Goal: Task Accomplishment & Management: Complete application form

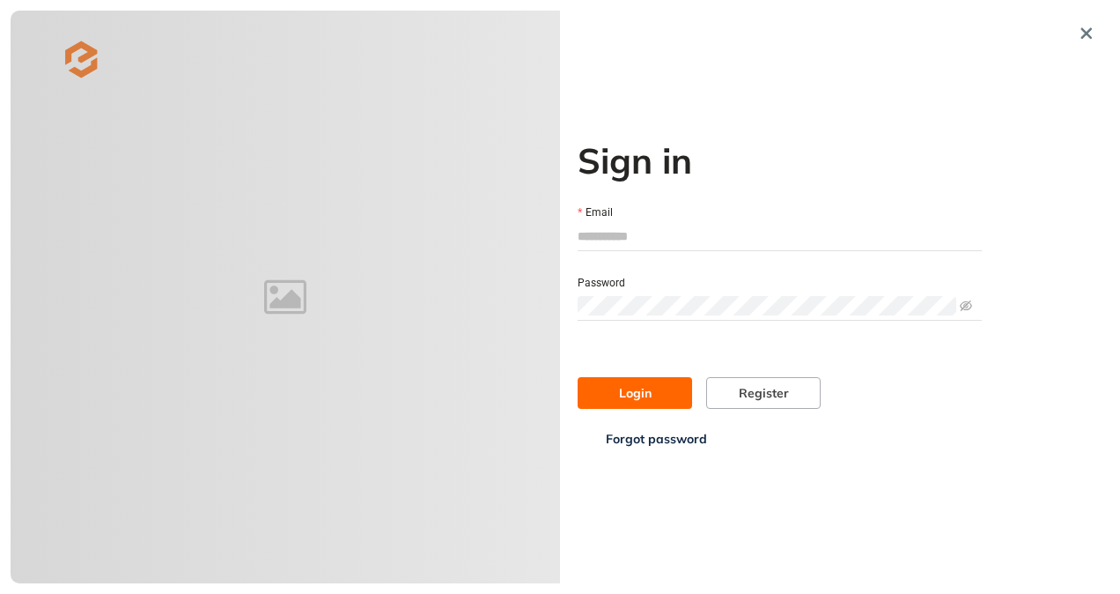
click at [647, 247] on input "Email" at bounding box center [780, 236] width 404 height 26
type input "**********"
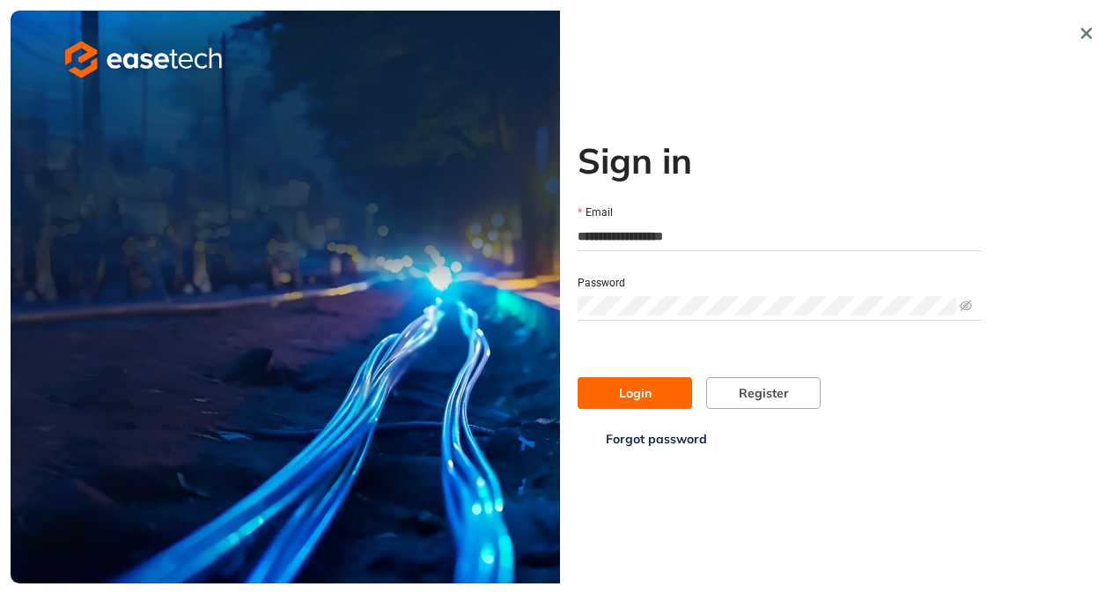
click at [359, 150] on img at bounding box center [286, 297] width 550 height 573
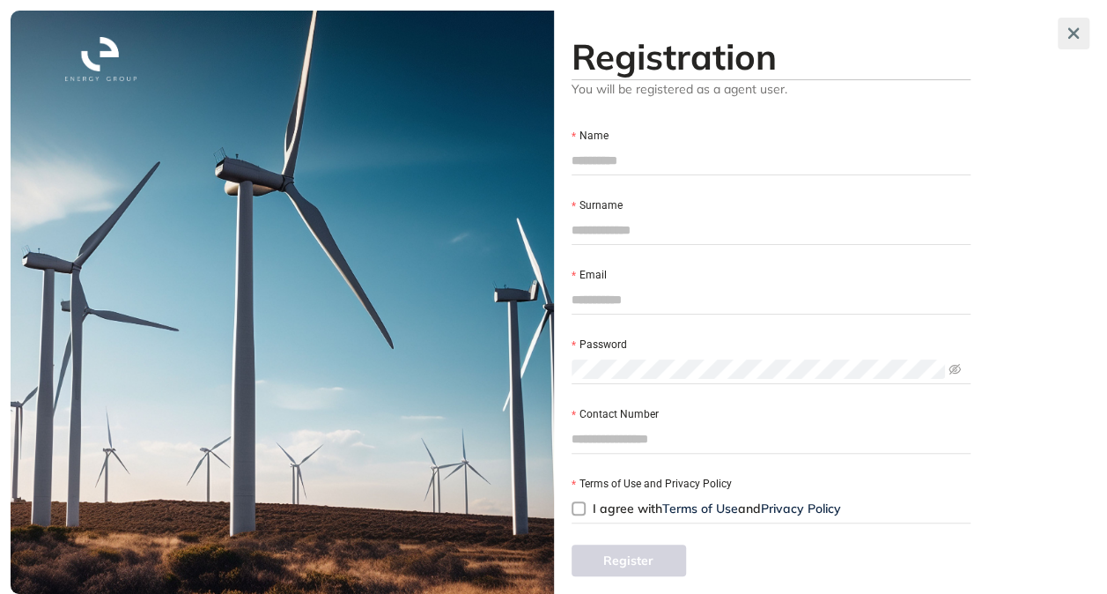
click at [1075, 39] on icon "button" at bounding box center [1074, 33] width 18 height 12
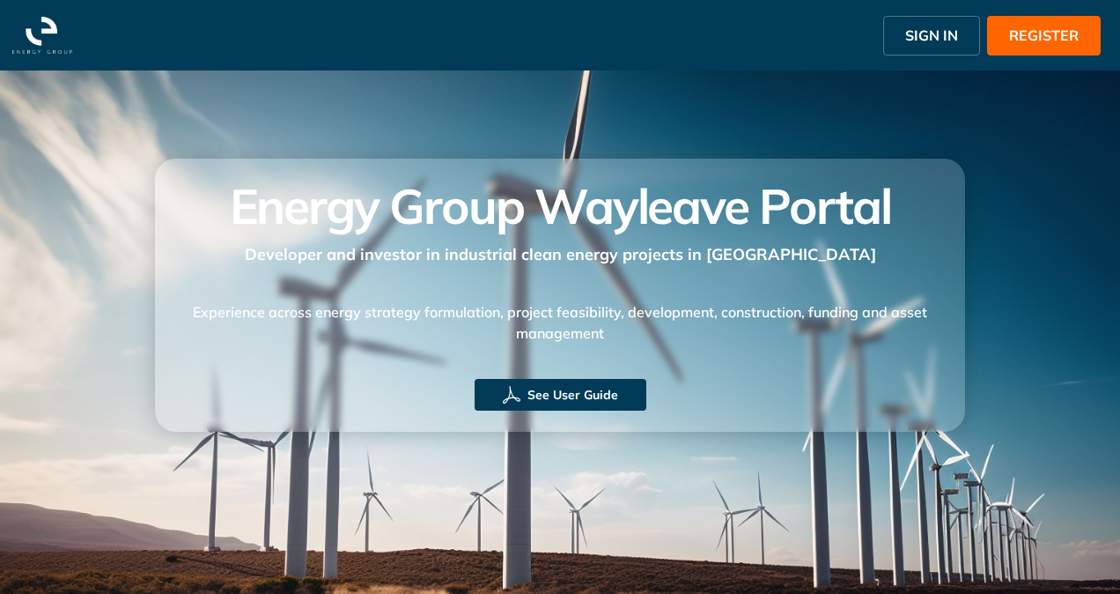
click at [946, 40] on span "SIGN IN" at bounding box center [932, 35] width 53 height 21
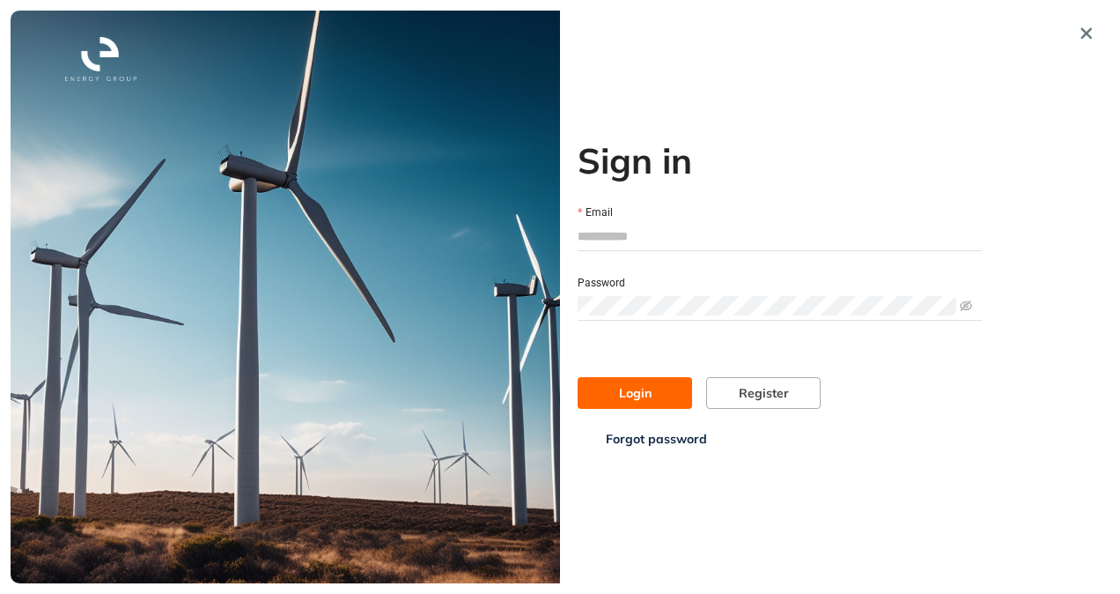
click at [635, 250] on div at bounding box center [780, 236] width 404 height 28
click at [645, 236] on input "Email" at bounding box center [780, 236] width 404 height 26
type input "**********"
click at [641, 381] on button "Login" at bounding box center [635, 393] width 115 height 32
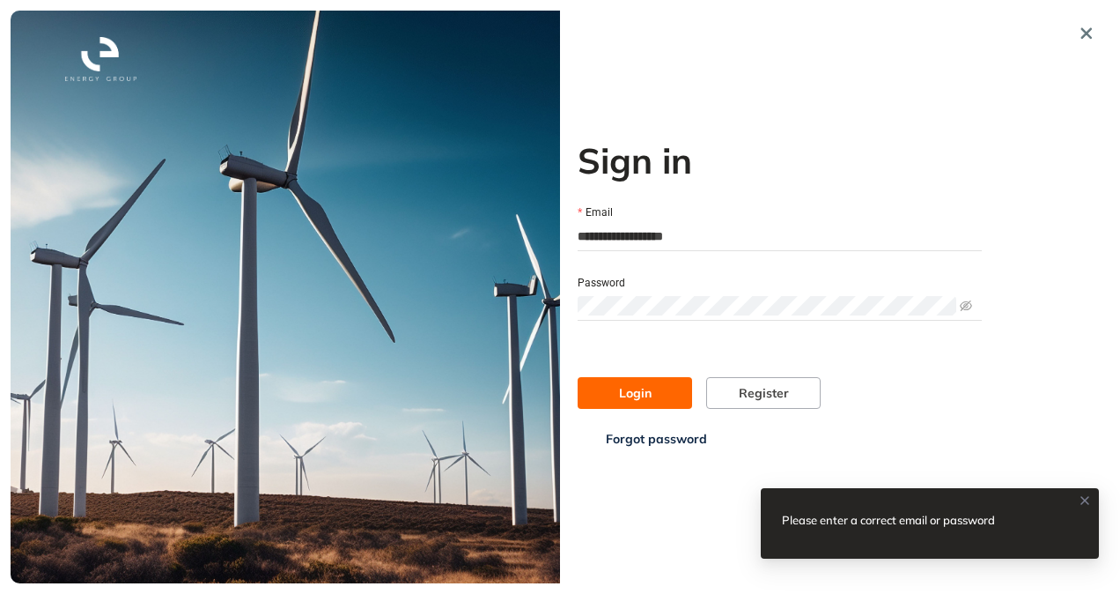
click at [664, 438] on span "Forgot password" at bounding box center [656, 438] width 101 height 19
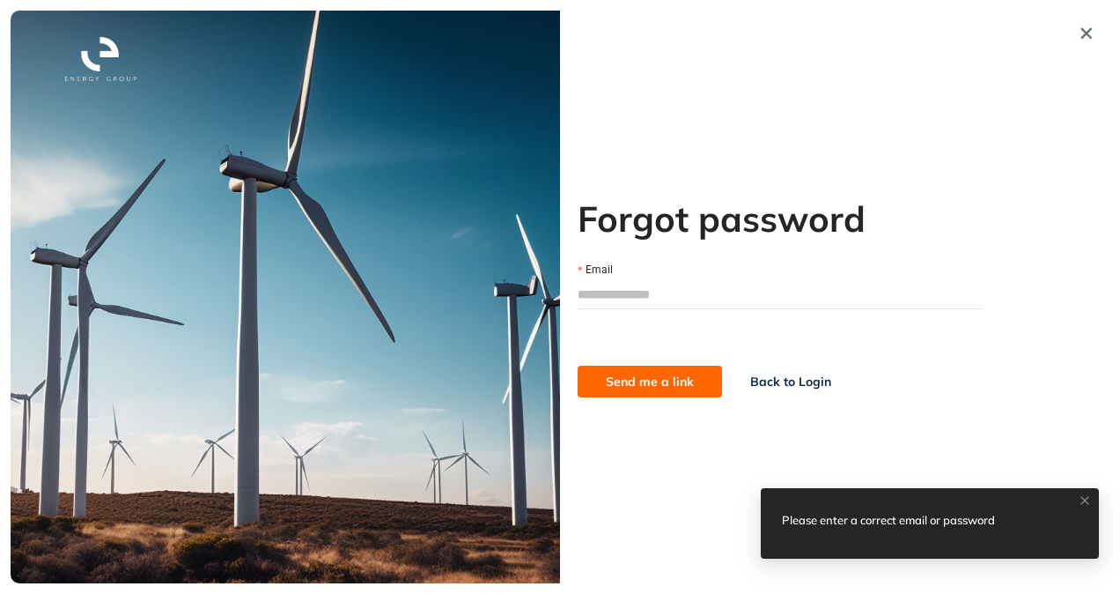
click at [631, 294] on input "Email" at bounding box center [780, 294] width 404 height 26
type input "**********"
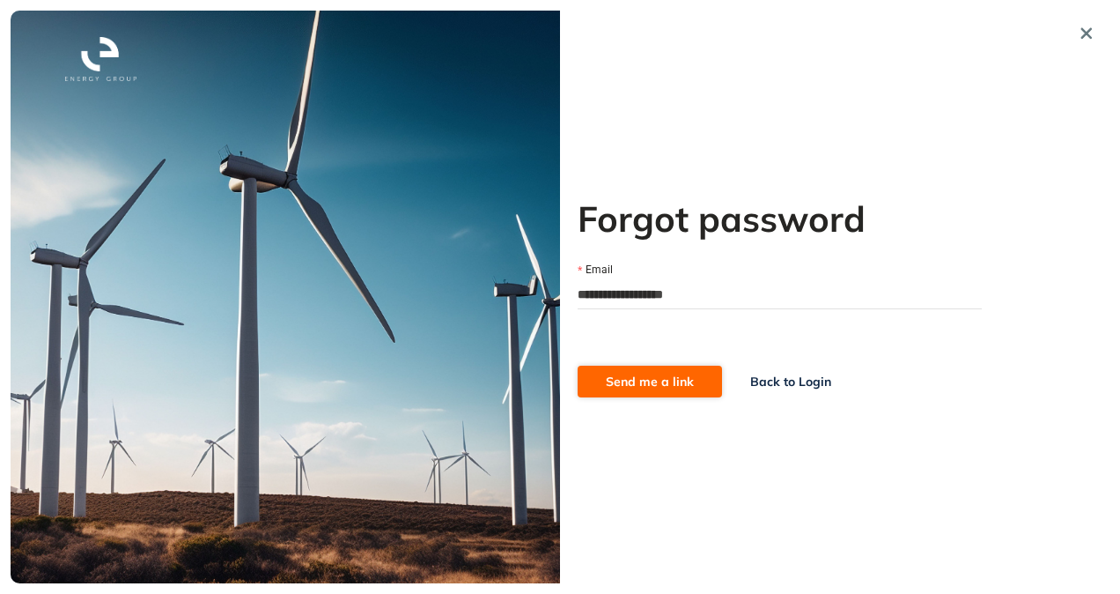
click at [652, 383] on span "Send me a link" at bounding box center [650, 381] width 88 height 19
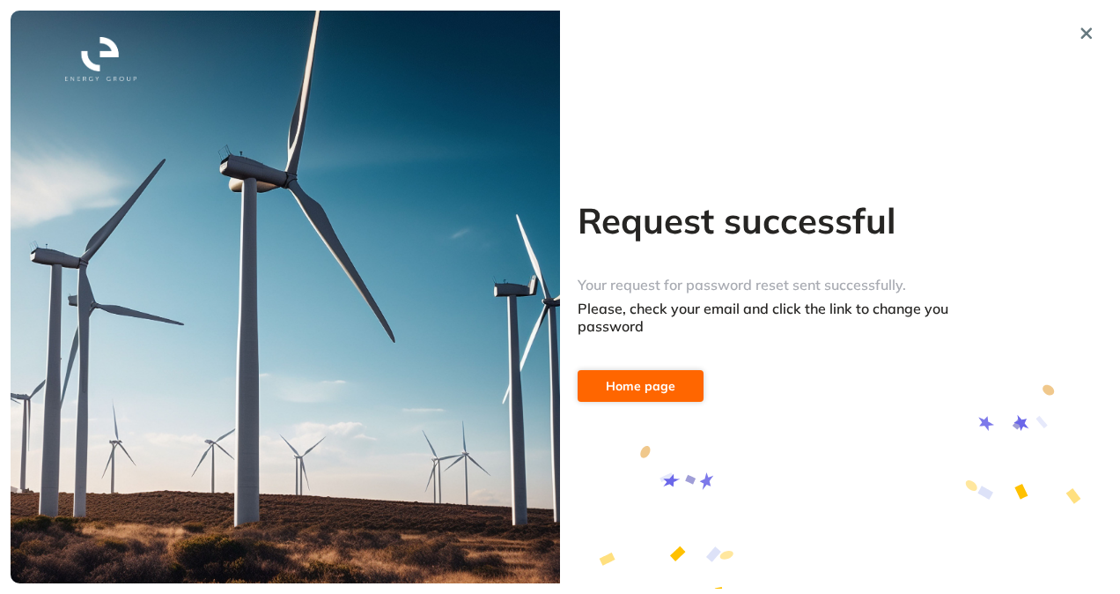
click at [652, 383] on span "Home page" at bounding box center [641, 385] width 70 height 19
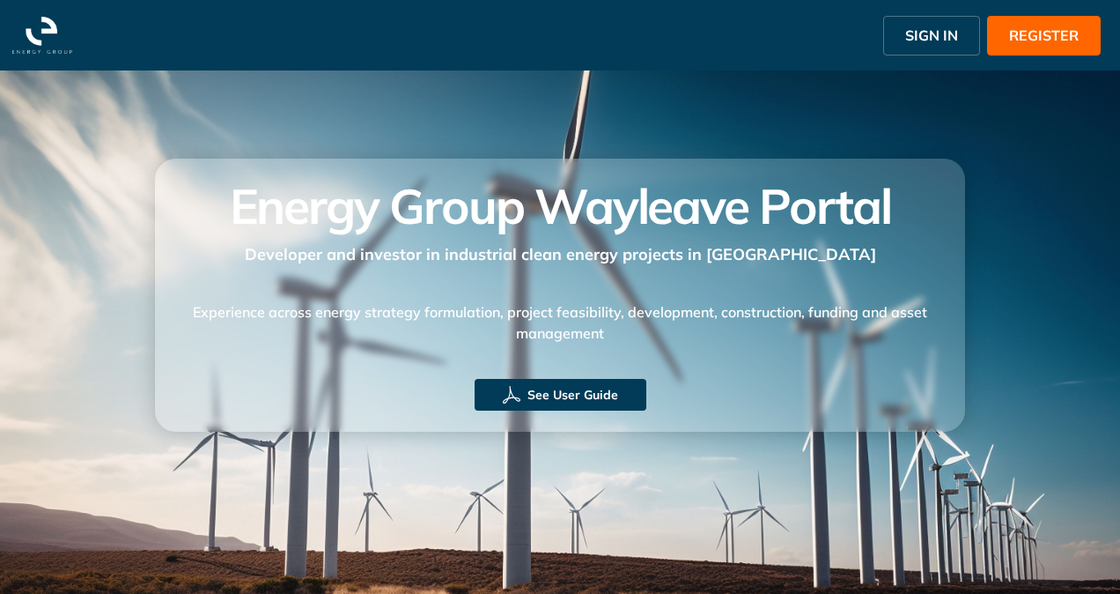
click at [937, 33] on span "SIGN IN" at bounding box center [932, 35] width 53 height 21
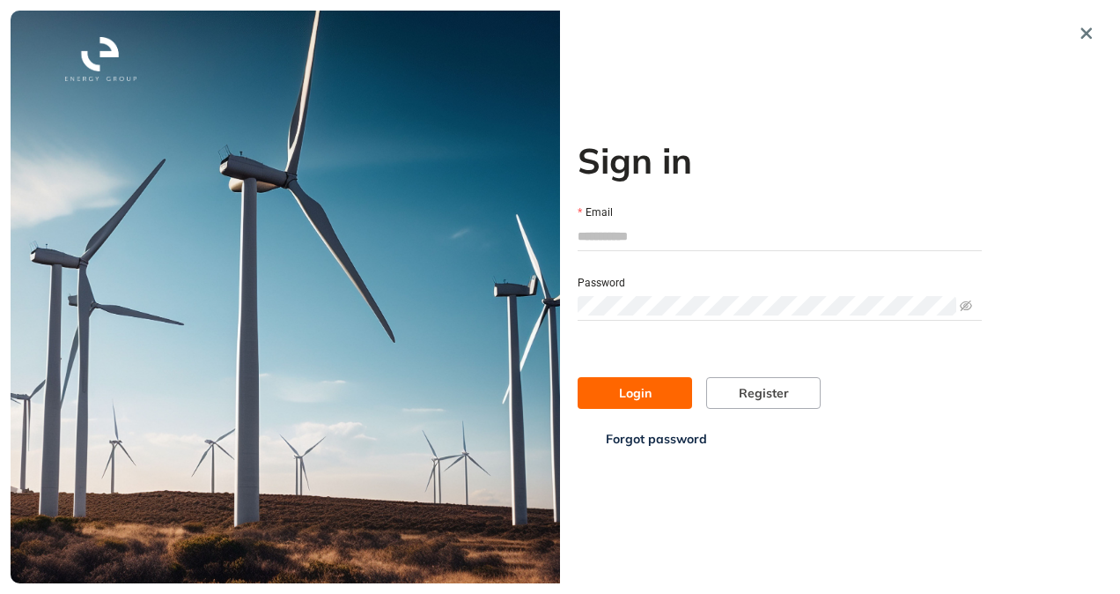
click at [619, 247] on input "Email" at bounding box center [780, 236] width 404 height 26
type input "**********"
click at [651, 301] on form "**********" at bounding box center [780, 317] width 404 height 273
click at [647, 388] on span "Login" at bounding box center [635, 392] width 33 height 19
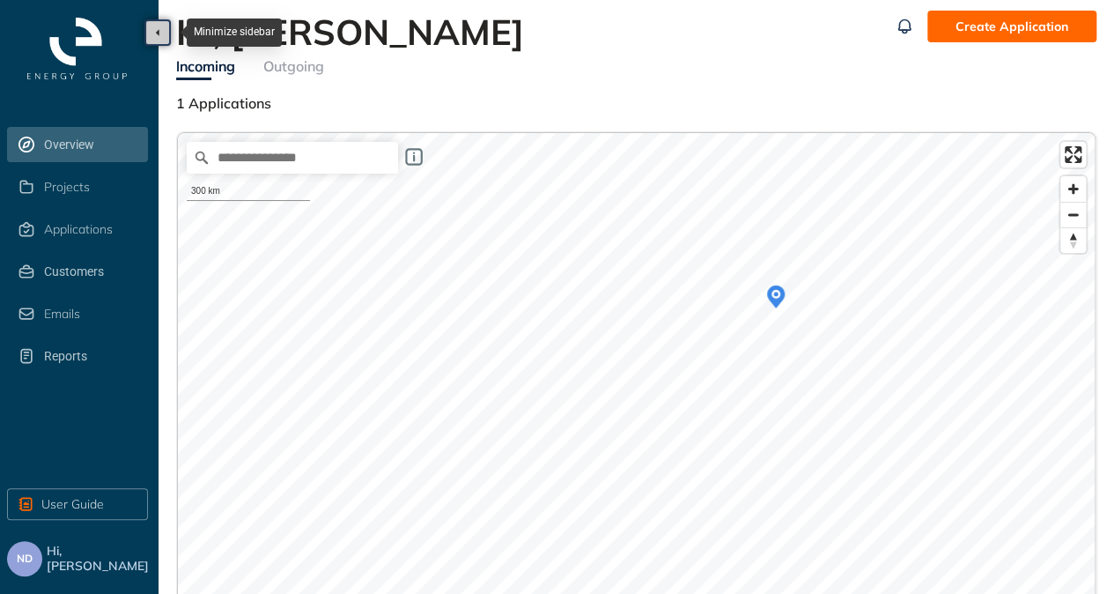
click at [159, 26] on button "button" at bounding box center [157, 32] width 26 height 26
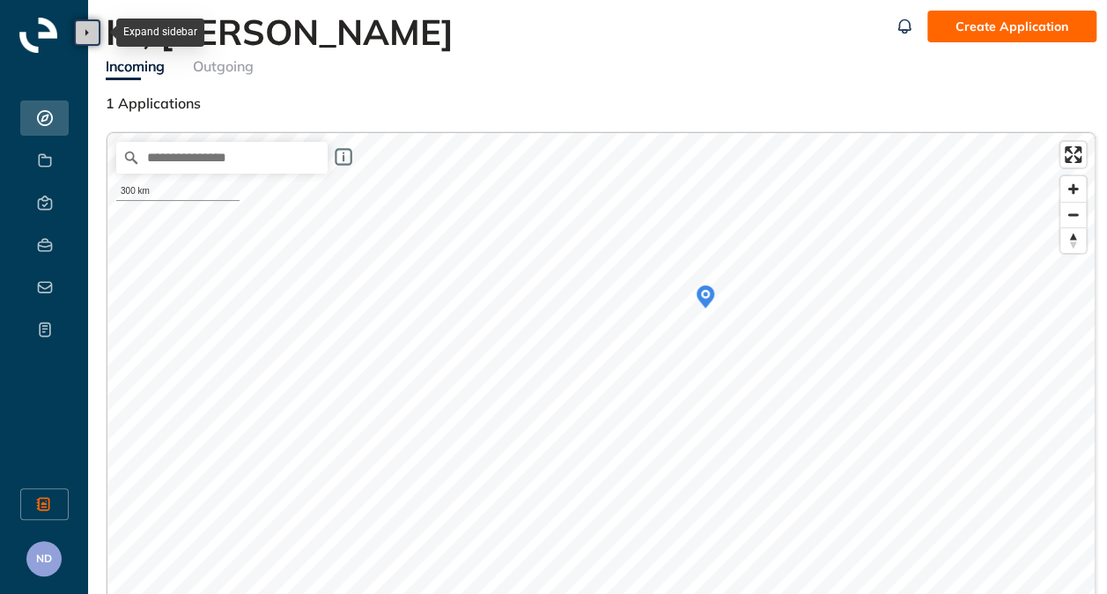
click at [159, 26] on div "Expand sidebar" at bounding box center [160, 32] width 88 height 28
drag, startPoint x: 86, startPoint y: 33, endPoint x: 87, endPoint y: 51, distance: 17.6
click at [86, 33] on icon "button" at bounding box center [87, 32] width 4 height 7
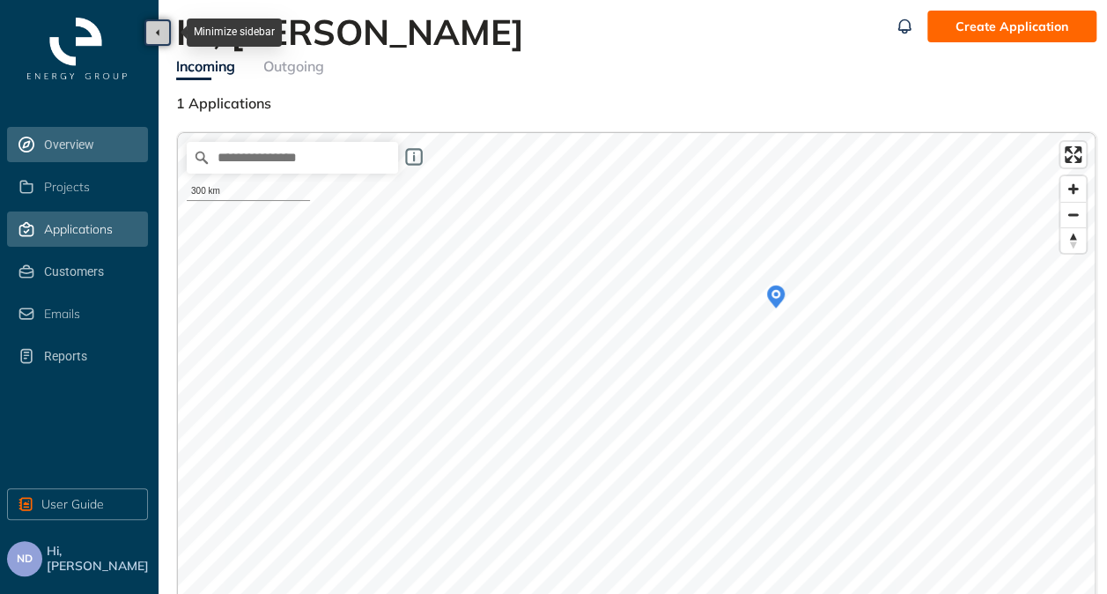
click at [74, 226] on span "Applications" at bounding box center [78, 229] width 69 height 15
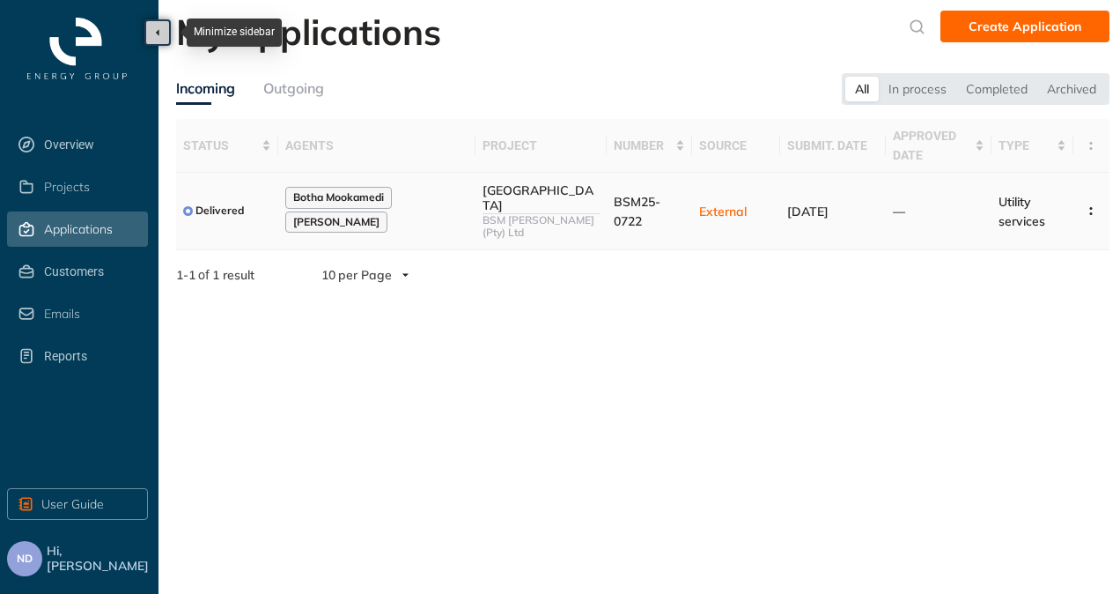
click at [530, 193] on div "Heineken Springs" at bounding box center [542, 198] width 118 height 30
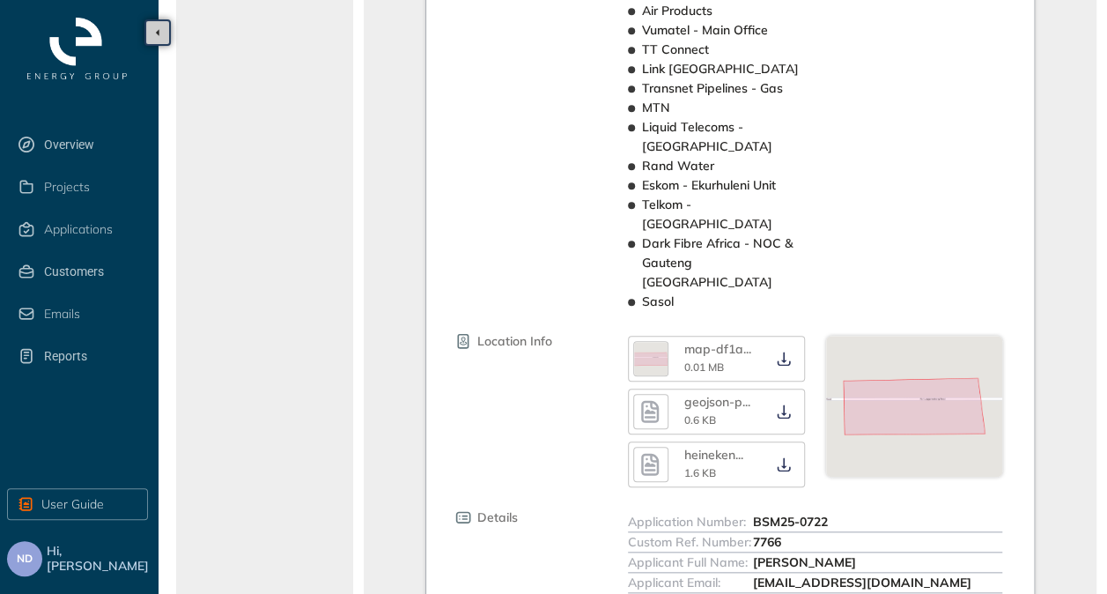
scroll to position [614, 0]
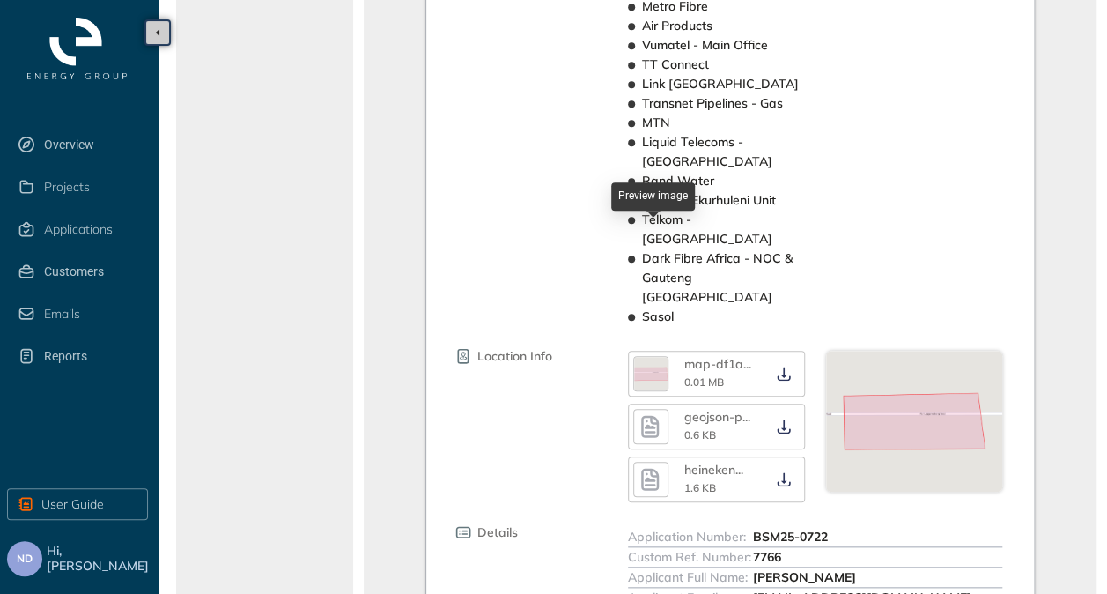
click at [654, 357] on img "button" at bounding box center [650, 373] width 33 height 33
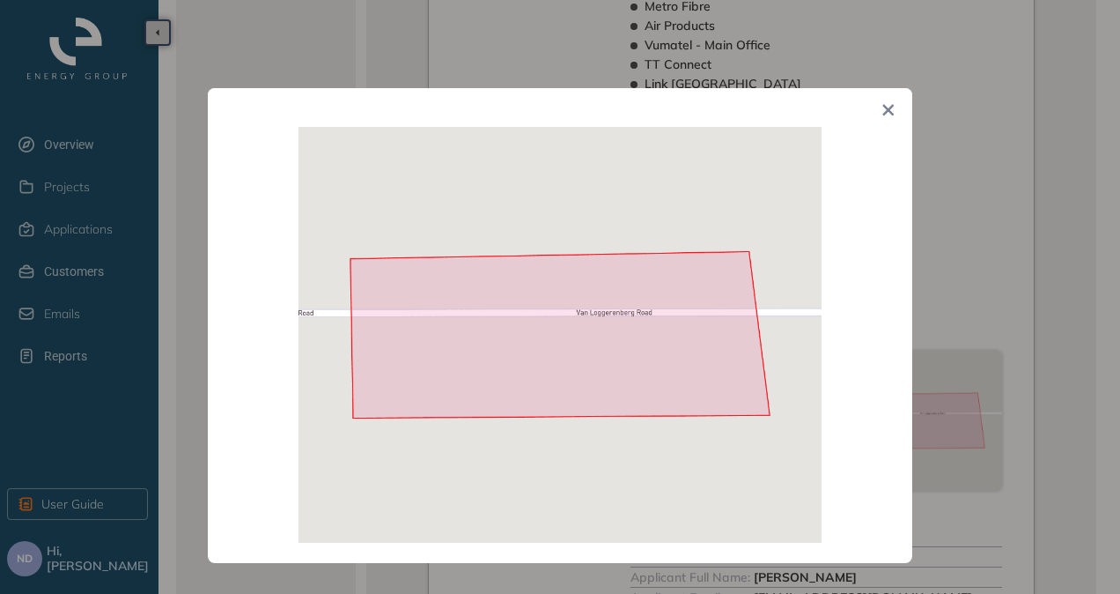
click at [891, 113] on icon "Close" at bounding box center [889, 110] width 12 height 12
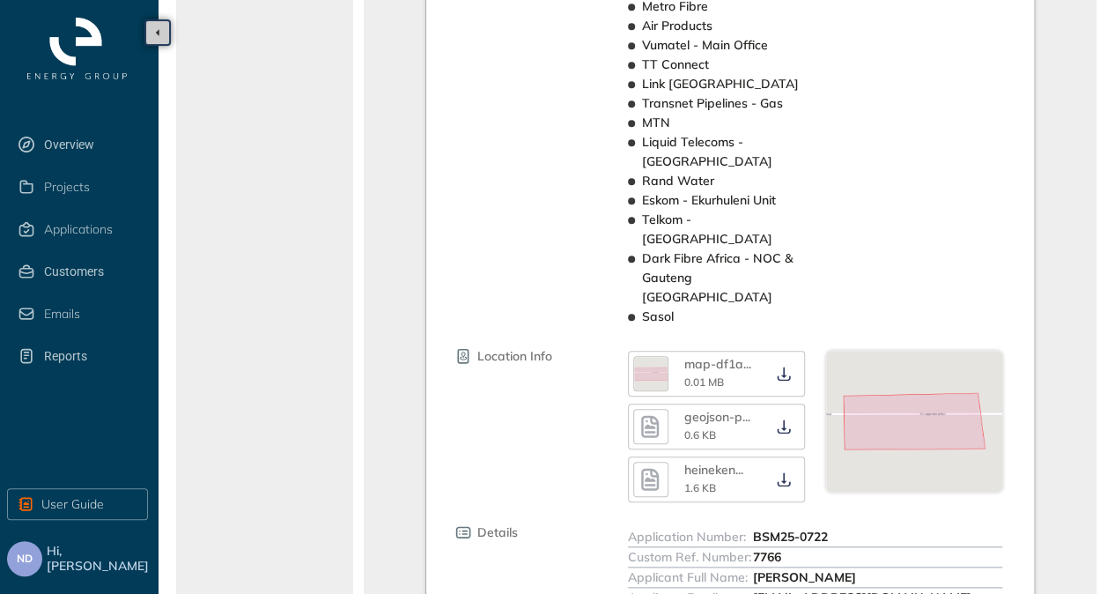
click at [709, 428] on span "0.6 KB" at bounding box center [700, 434] width 32 height 13
click at [647, 416] on icon "button" at bounding box center [650, 427] width 18 height 22
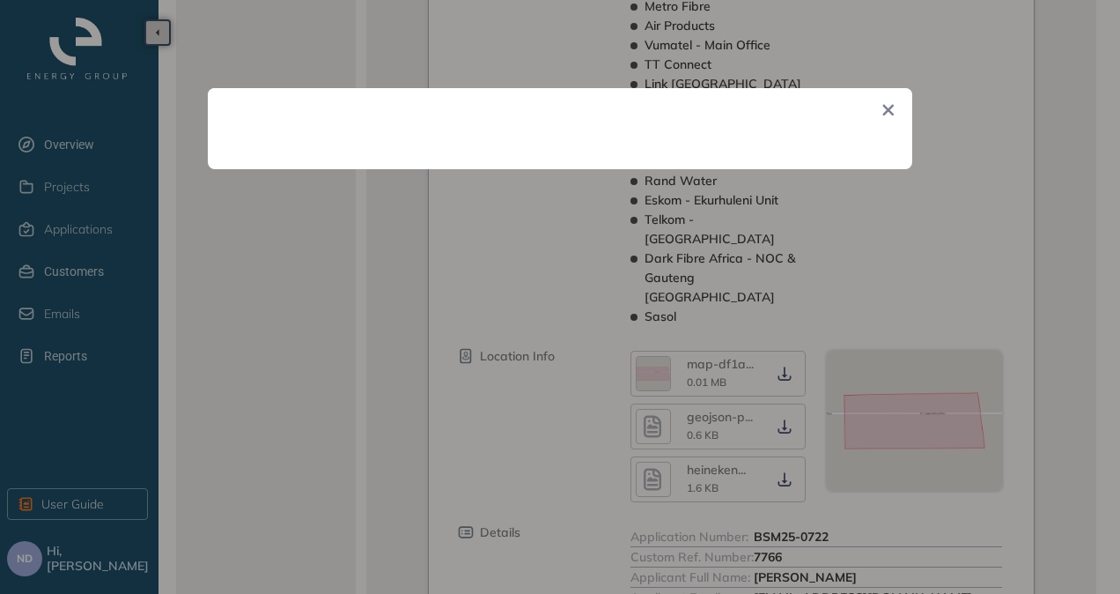
click at [711, 285] on div at bounding box center [560, 297] width 1120 height 594
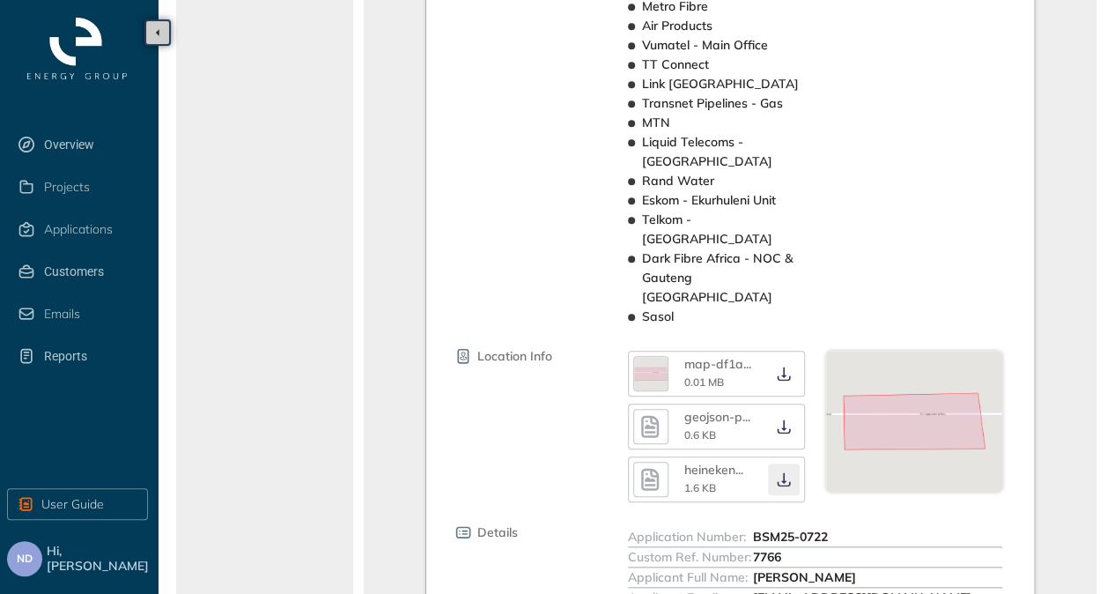
click at [789, 472] on icon "button" at bounding box center [784, 479] width 18 height 14
click at [786, 419] on icon "button" at bounding box center [784, 426] width 18 height 14
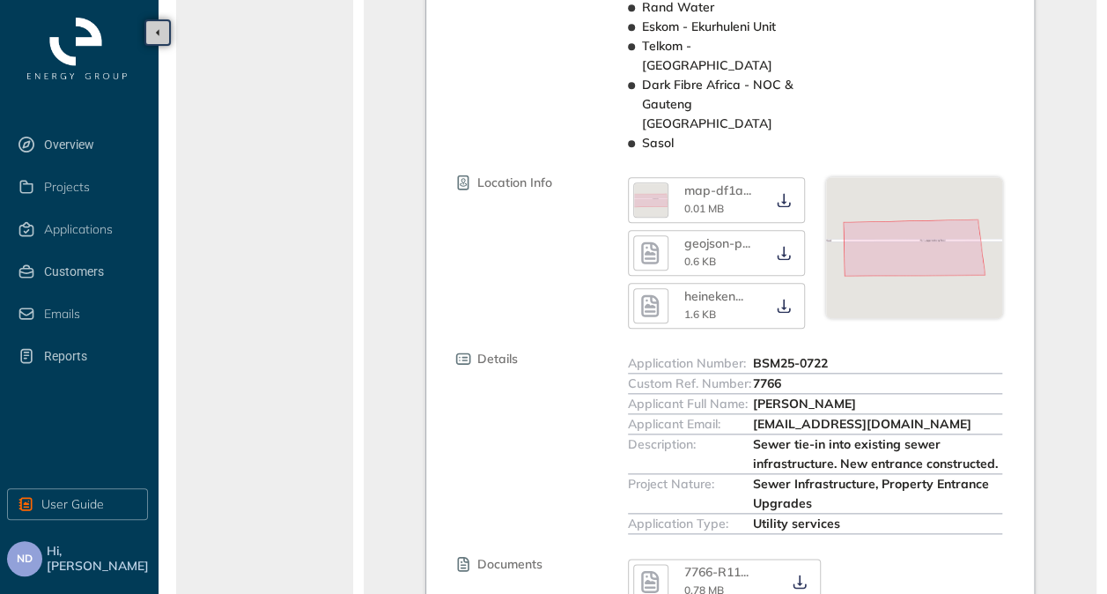
scroll to position [790, 0]
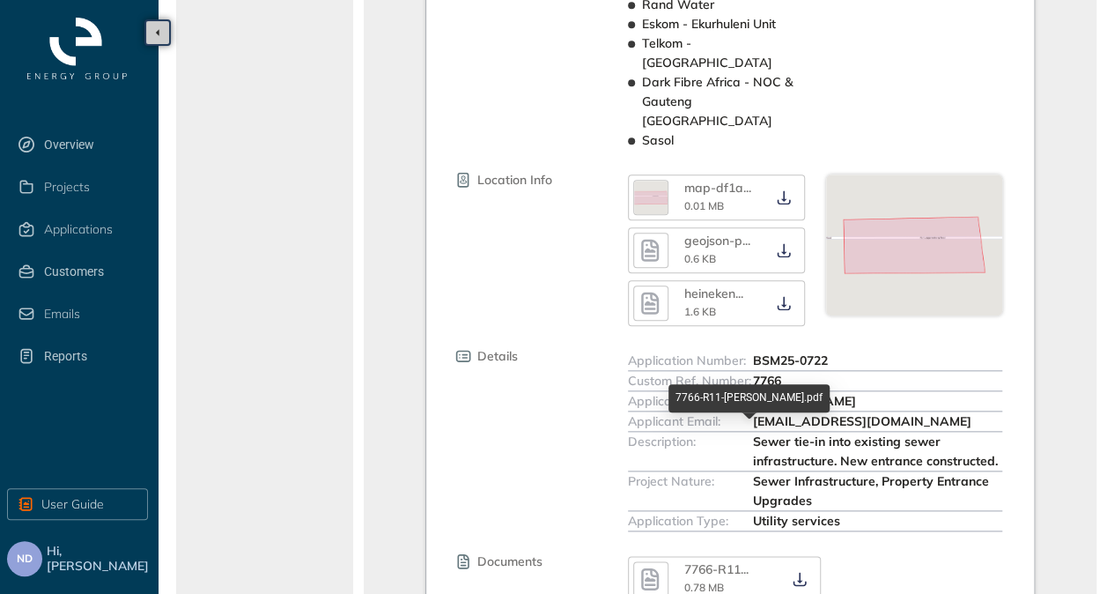
click at [728, 561] on span "7766-R11" at bounding box center [712, 569] width 56 height 16
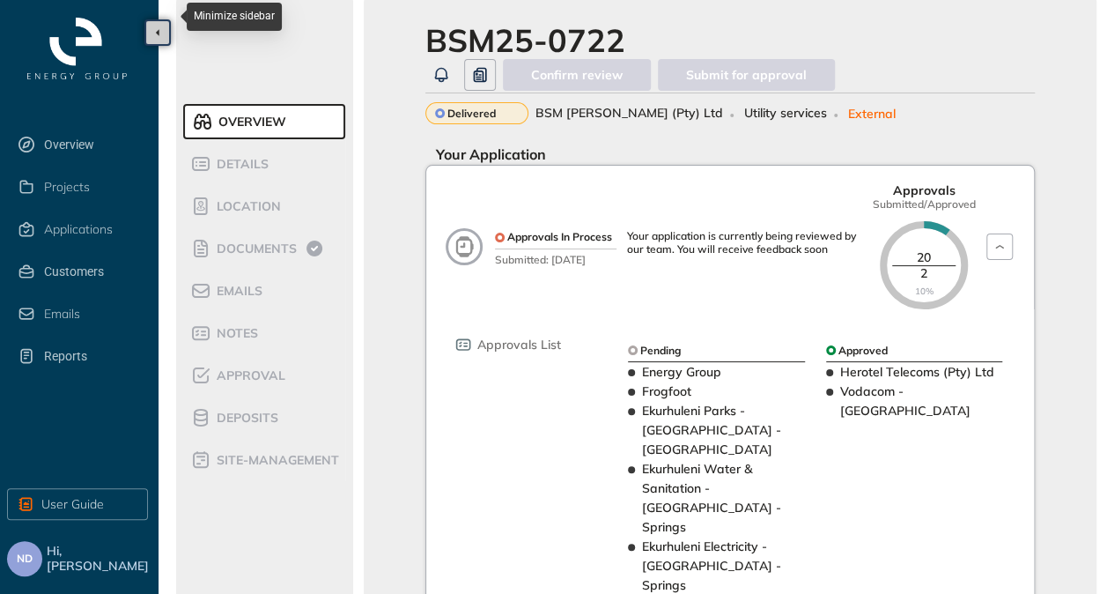
scroll to position [0, 0]
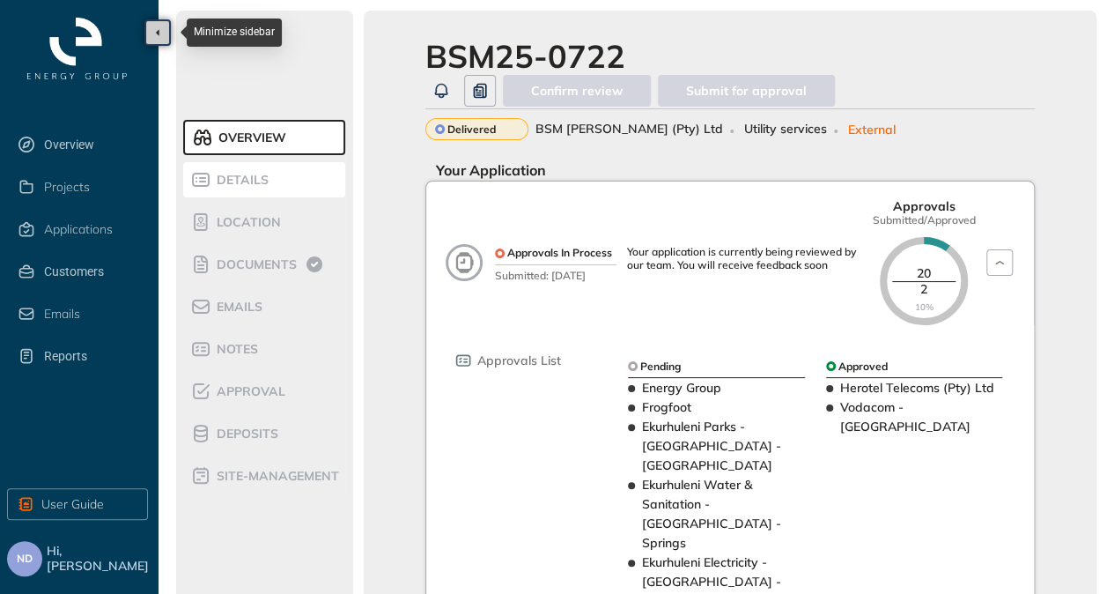
click at [234, 179] on span "Details" at bounding box center [239, 180] width 57 height 15
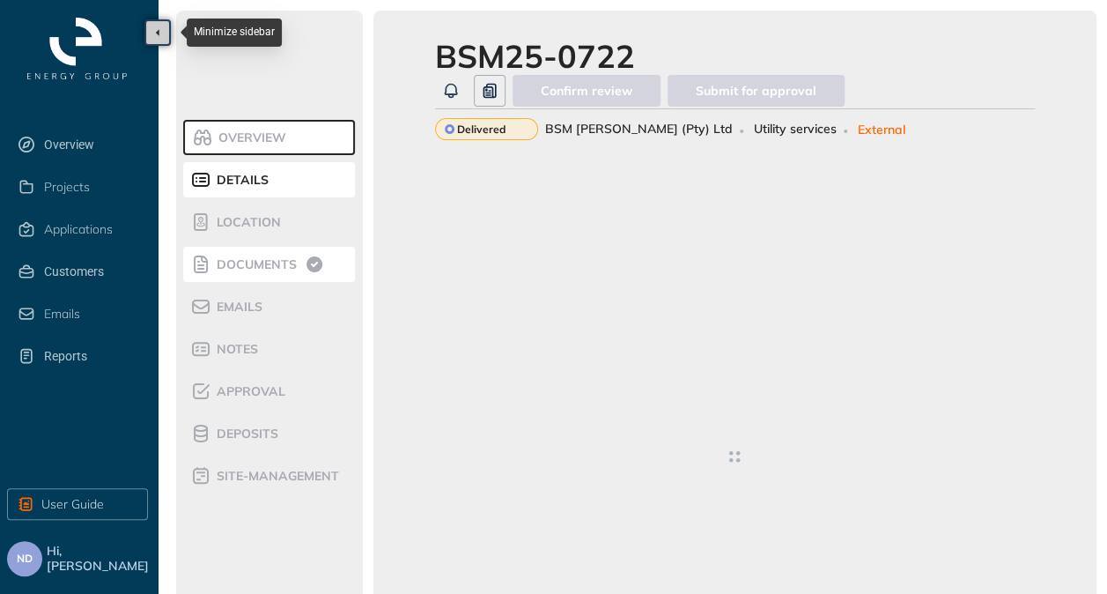
click at [254, 253] on li "Documents" at bounding box center [269, 264] width 172 height 35
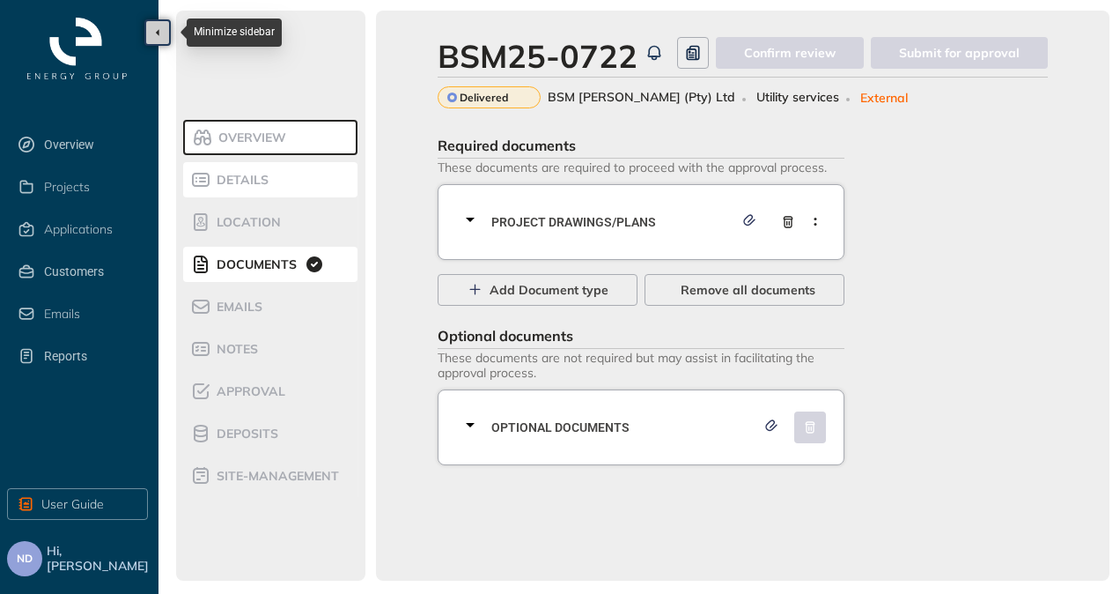
click at [238, 184] on span "Details" at bounding box center [239, 180] width 57 height 15
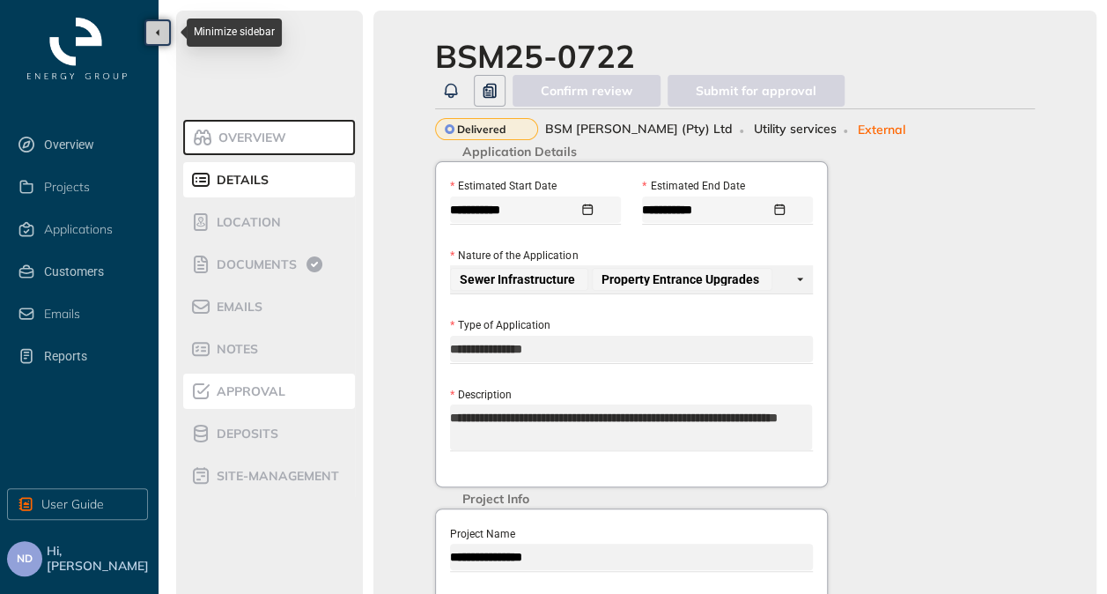
click at [246, 398] on span "Approval" at bounding box center [248, 391] width 74 height 15
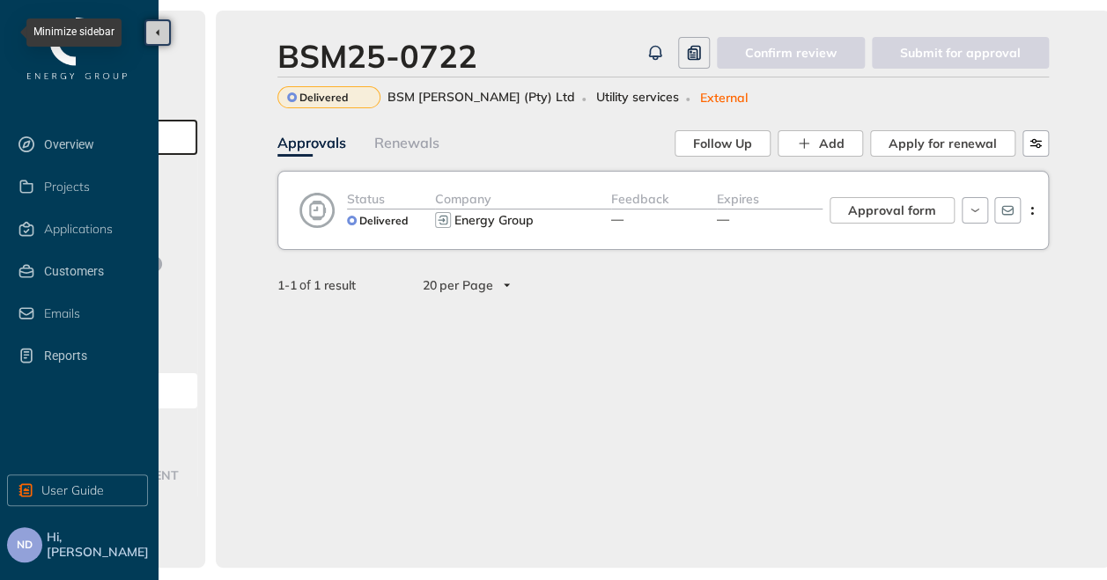
scroll to position [1, 161]
click at [894, 206] on span "Approval form" at bounding box center [891, 210] width 88 height 19
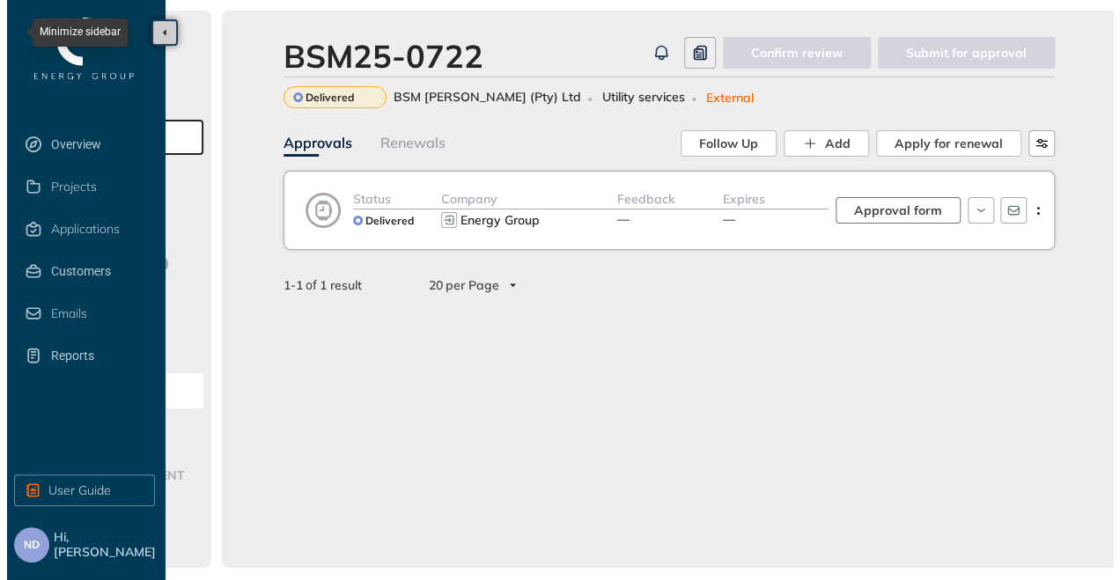
scroll to position [1, 160]
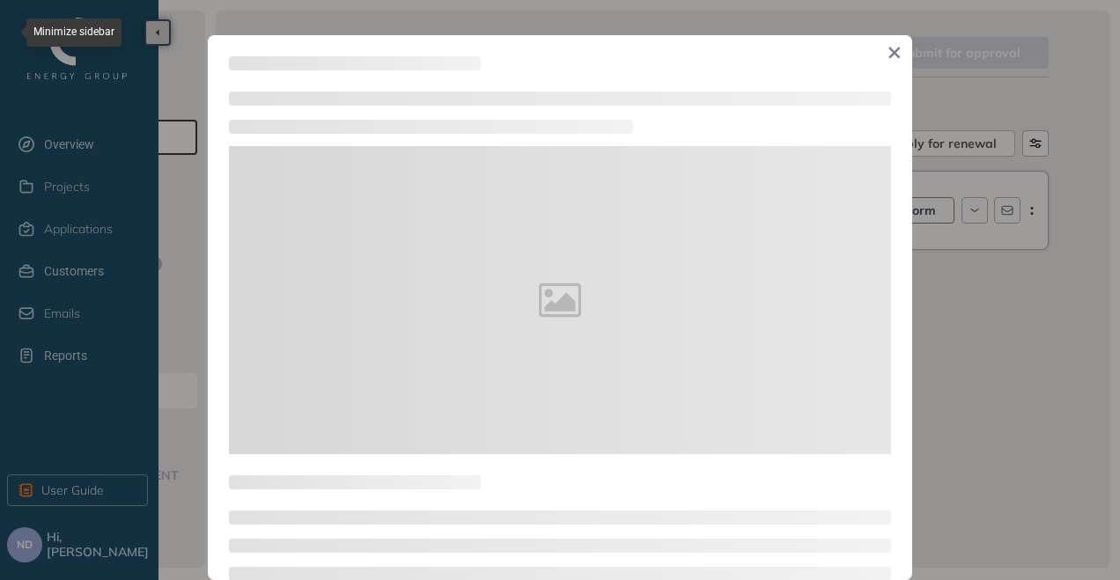
type textarea "**********"
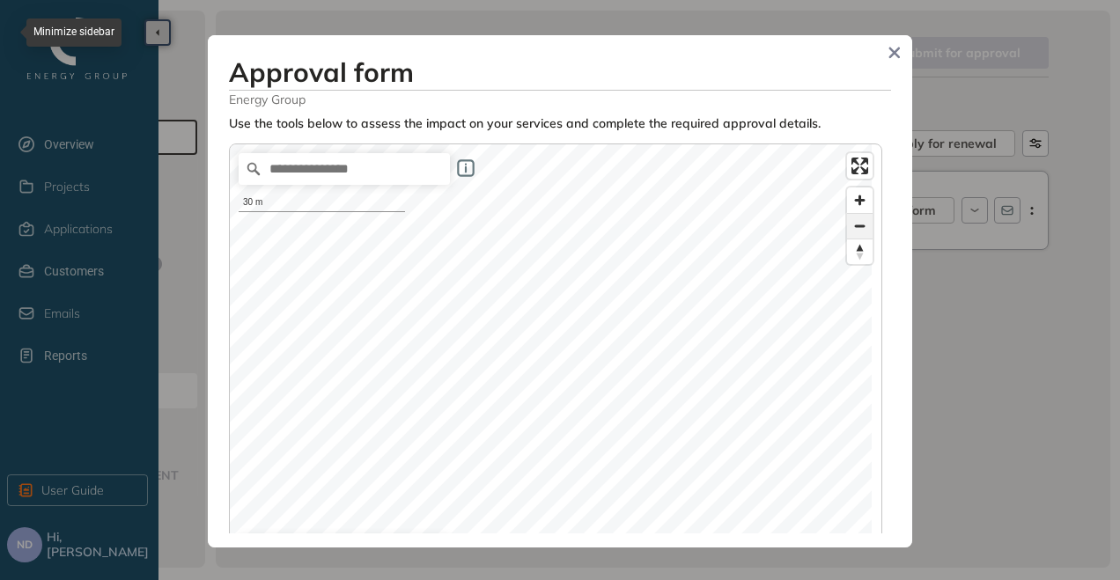
type input "**"
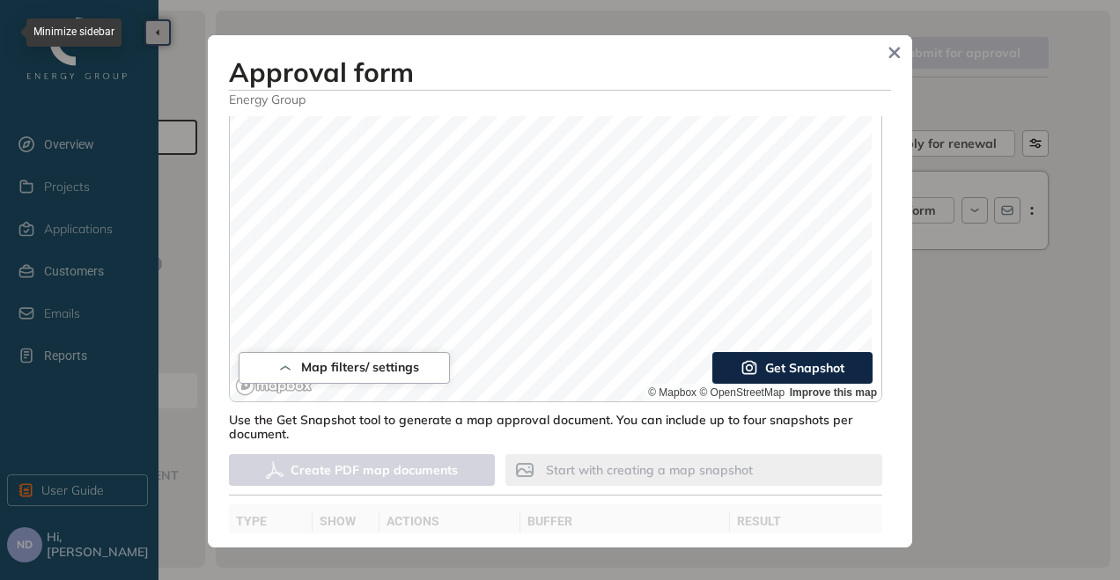
scroll to position [352, 0]
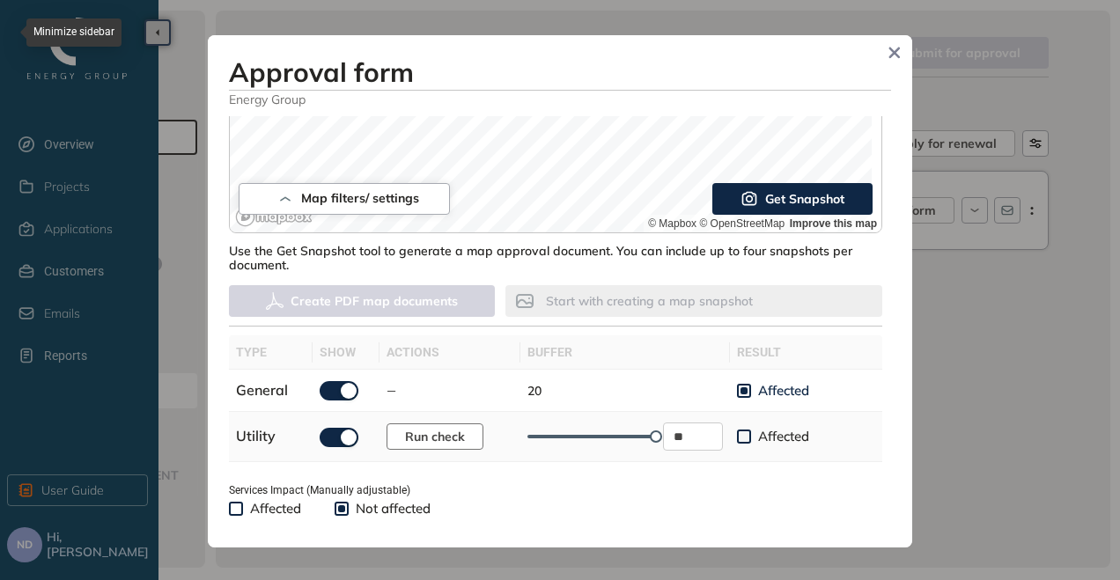
click at [455, 433] on span "Run check" at bounding box center [435, 436] width 60 height 19
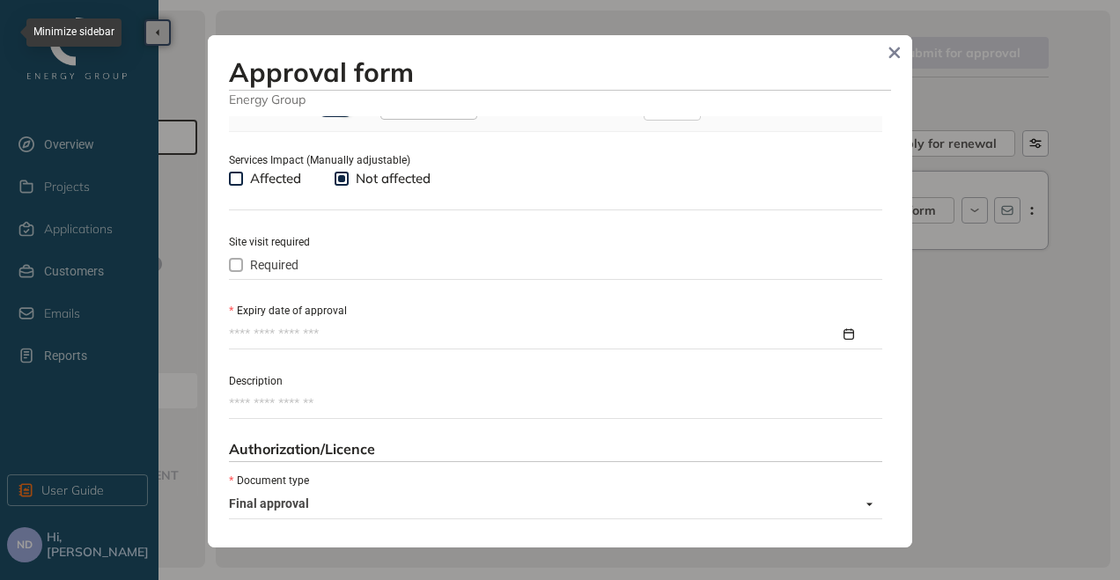
scroll to position [684, 0]
click at [839, 329] on div at bounding box center [551, 333] width 644 height 19
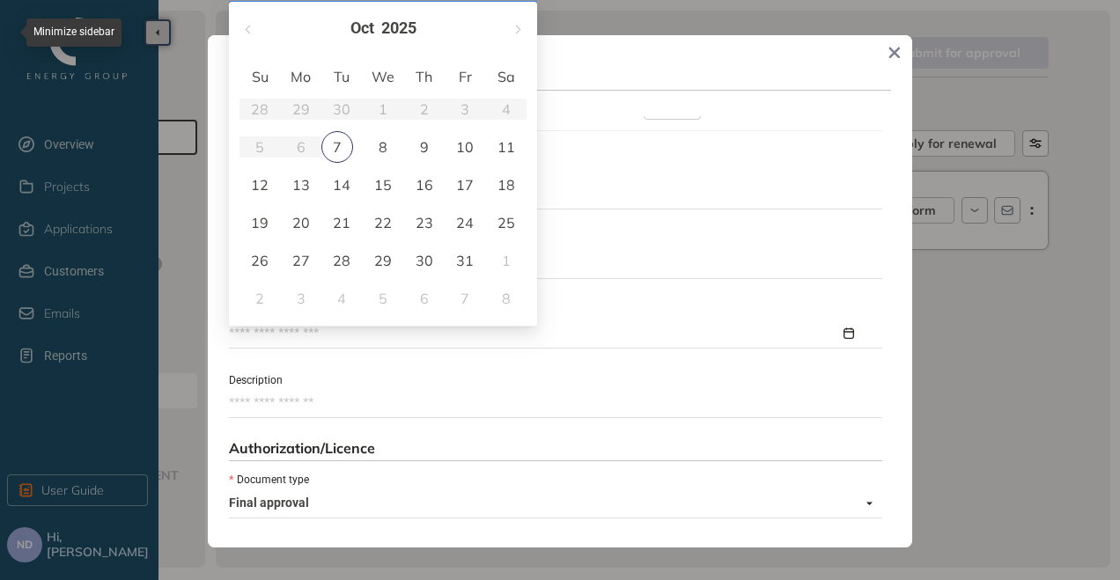
type input "**********"
click at [519, 29] on span "button" at bounding box center [517, 30] width 9 height 9
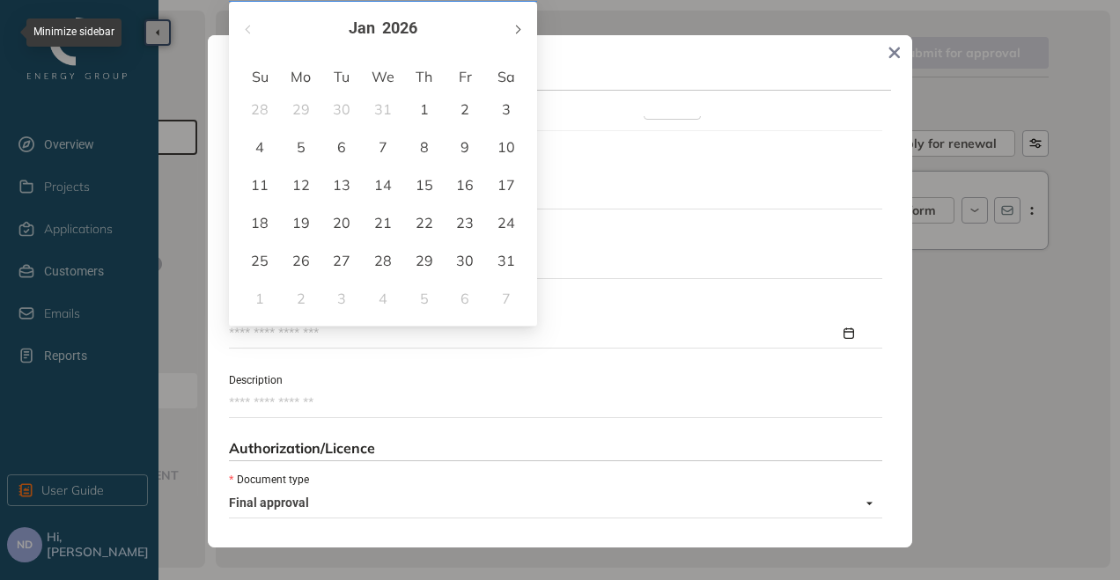
click at [519, 29] on span "button" at bounding box center [517, 30] width 9 height 9
type input "**********"
click at [306, 141] on div "6" at bounding box center [301, 147] width 21 height 21
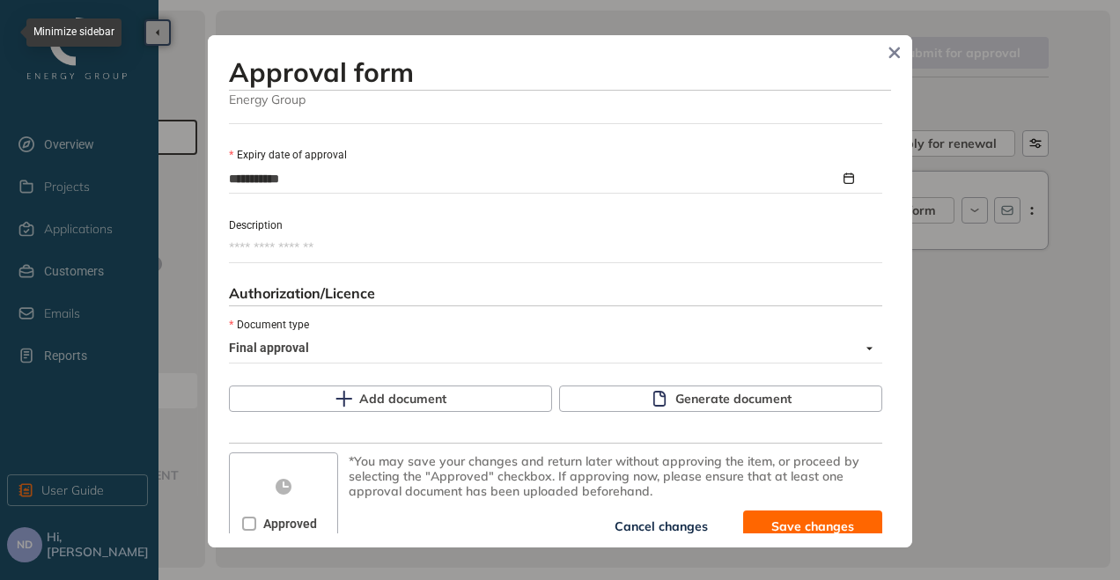
scroll to position [843, 0]
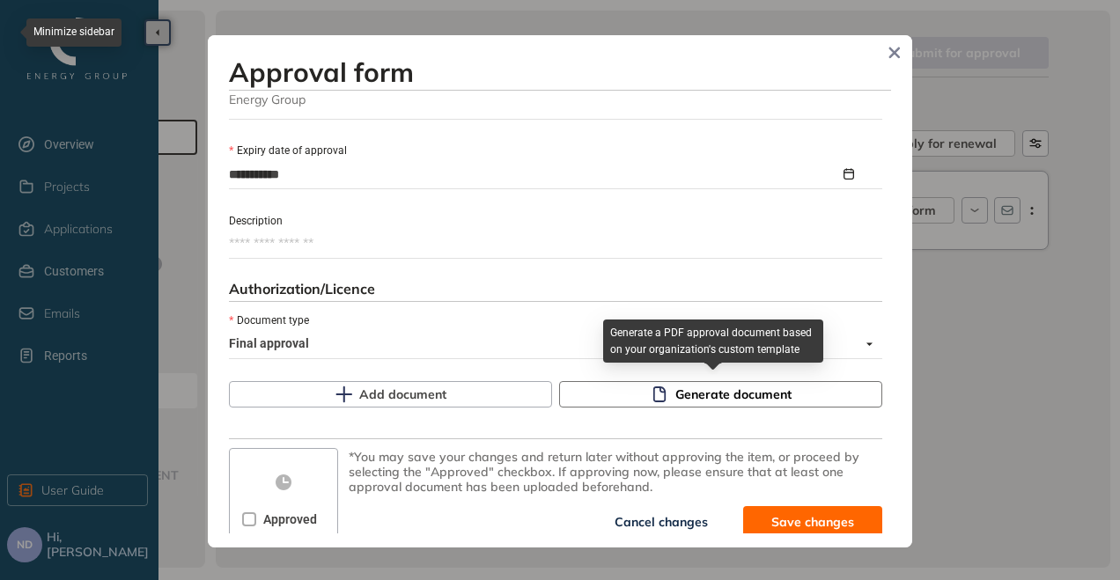
click at [733, 395] on span "Generate document" at bounding box center [734, 394] width 116 height 19
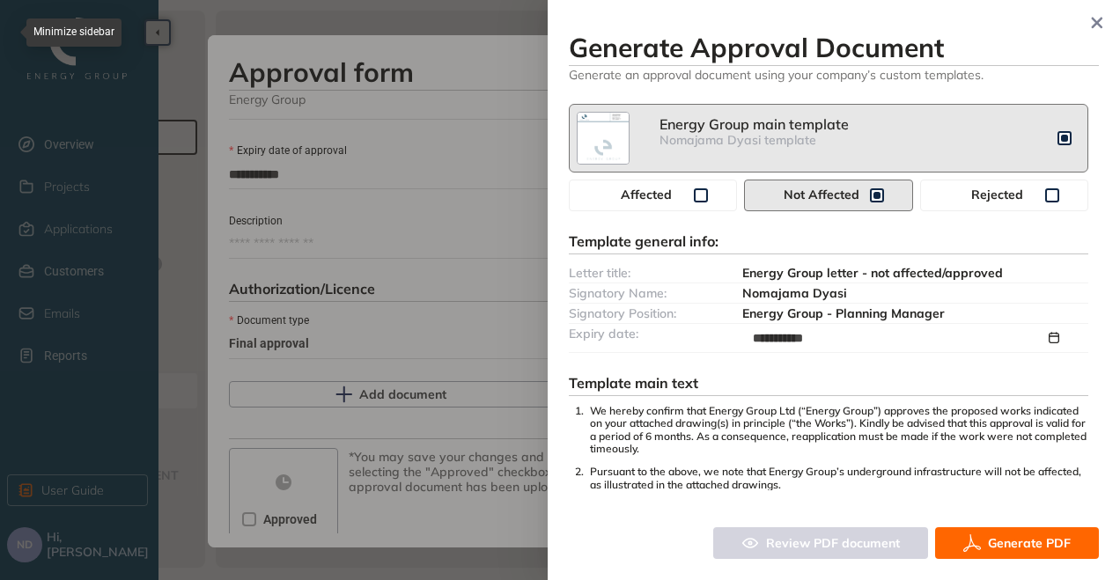
click at [733, 395] on div "**********" at bounding box center [834, 297] width 530 height 387
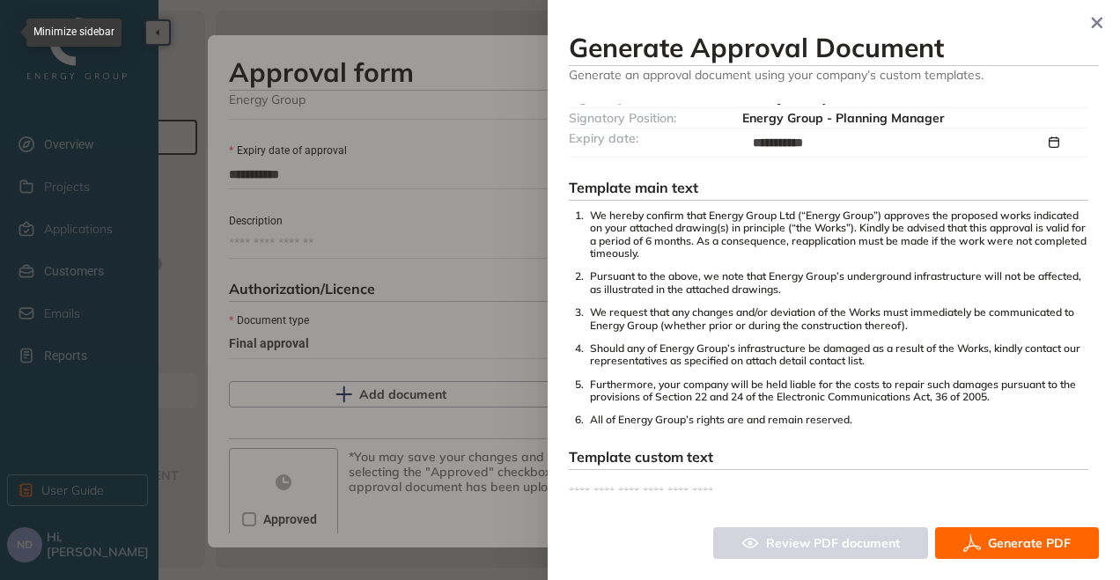
scroll to position [231, 0]
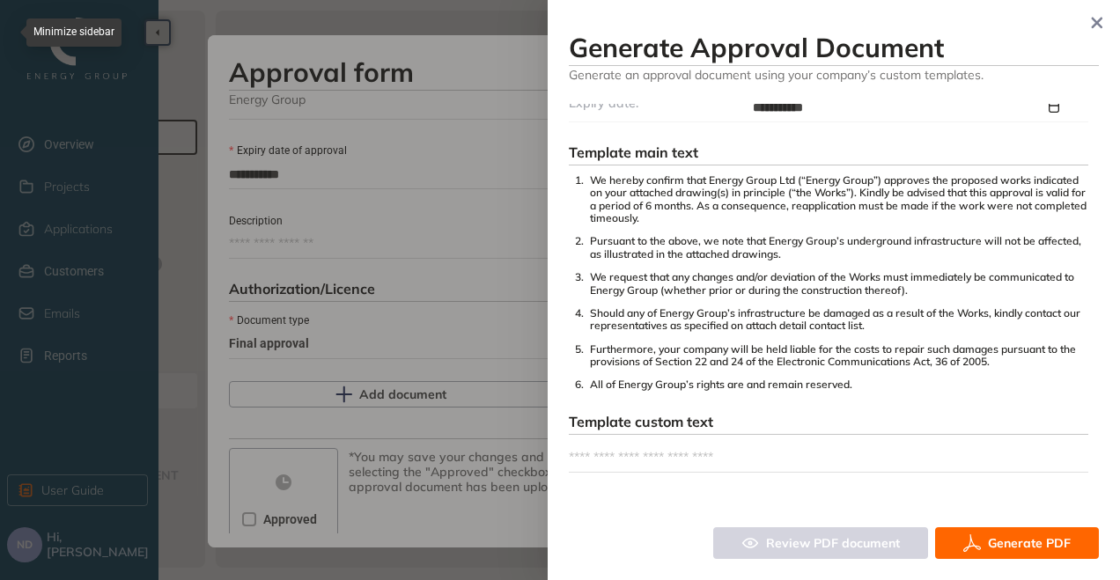
click at [712, 420] on span "Template custom text" at bounding box center [641, 422] width 144 height 18
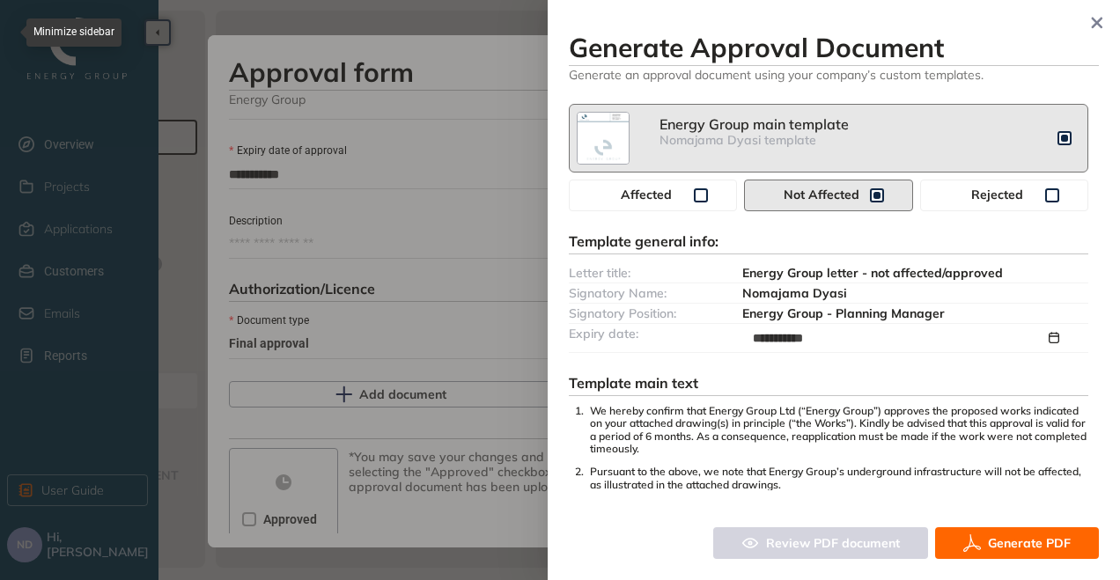
click at [733, 128] on div "Energy Group main template" at bounding box center [859, 124] width 398 height 17
click at [626, 121] on img at bounding box center [603, 138] width 51 height 51
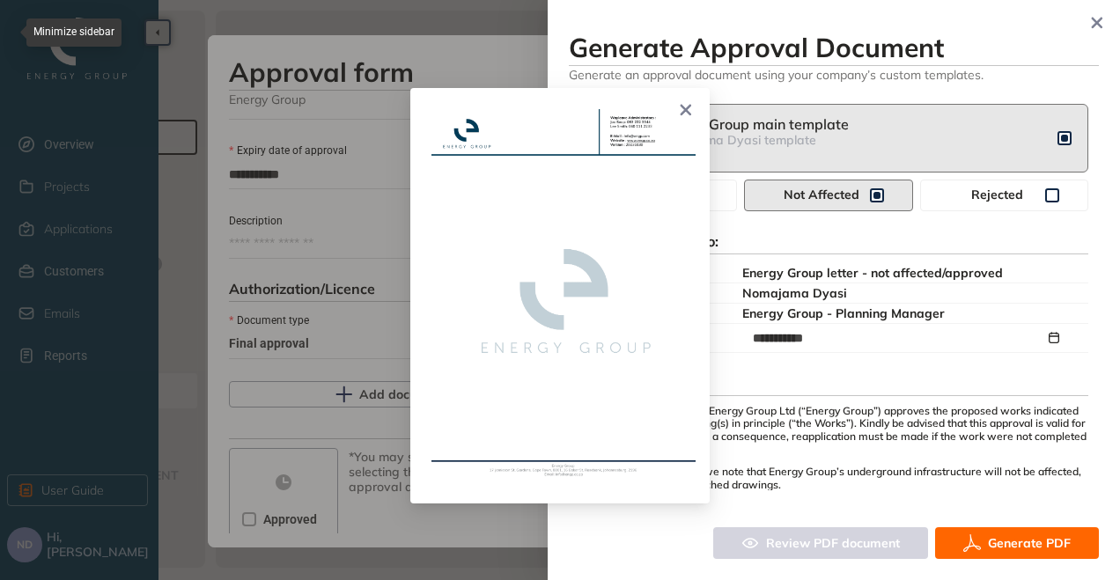
click at [680, 108] on icon "Close" at bounding box center [686, 110] width 12 height 12
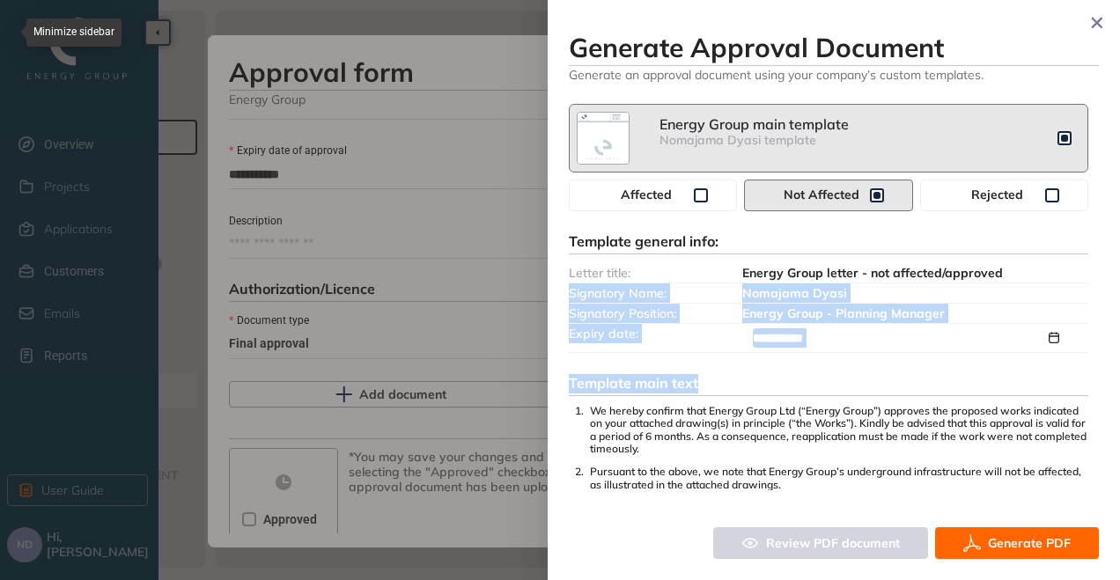
drag, startPoint x: 1043, startPoint y: 262, endPoint x: 973, endPoint y: 356, distance: 116.5
click at [973, 356] on div "**********" at bounding box center [834, 297] width 530 height 387
click at [1019, 534] on span "Generate PDF" at bounding box center [1029, 543] width 83 height 19
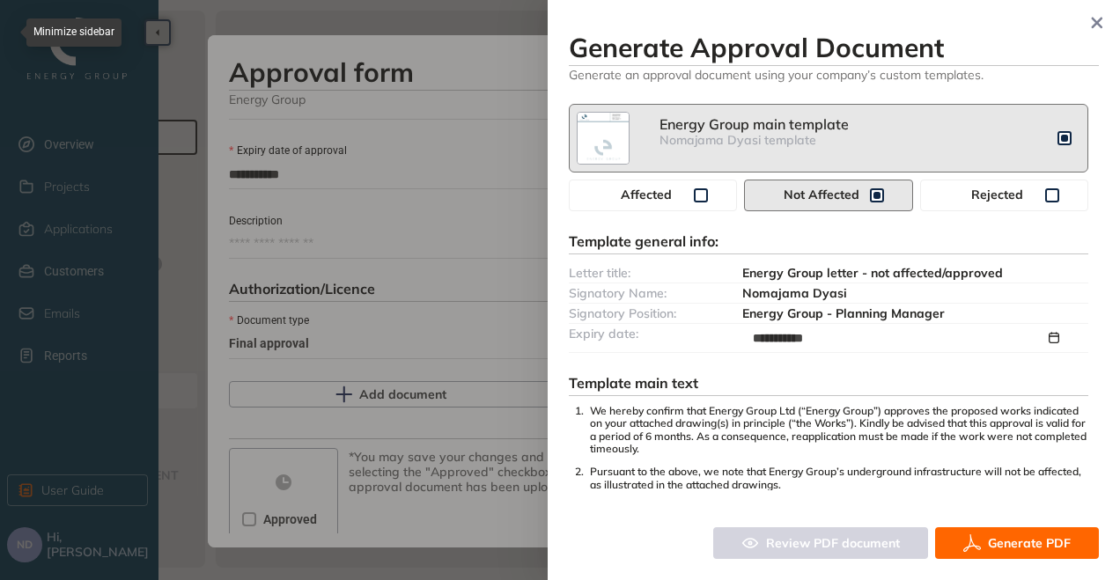
click at [668, 83] on div "**********" at bounding box center [834, 290] width 530 height 538
click at [1096, 25] on icon "button" at bounding box center [1097, 23] width 11 height 11
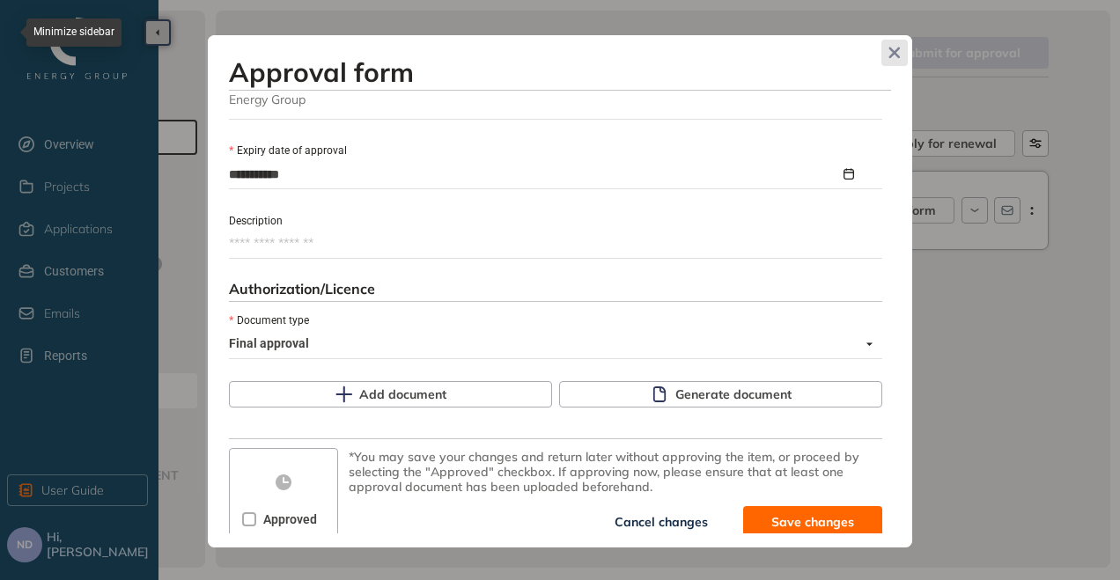
click at [893, 60] on span "Close" at bounding box center [895, 53] width 26 height 26
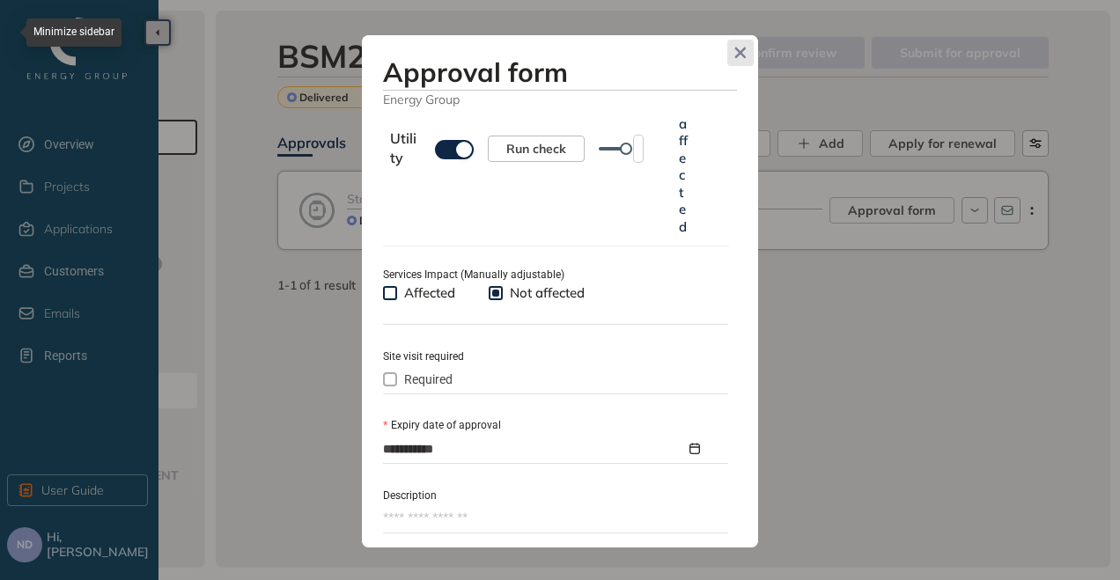
type textarea "**********"
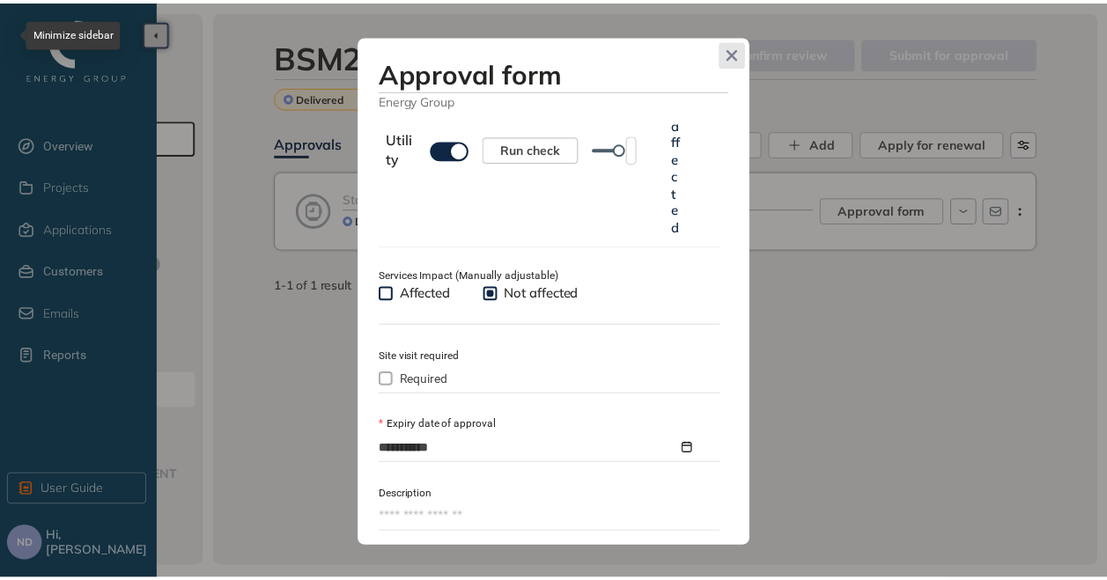
scroll to position [1117, 0]
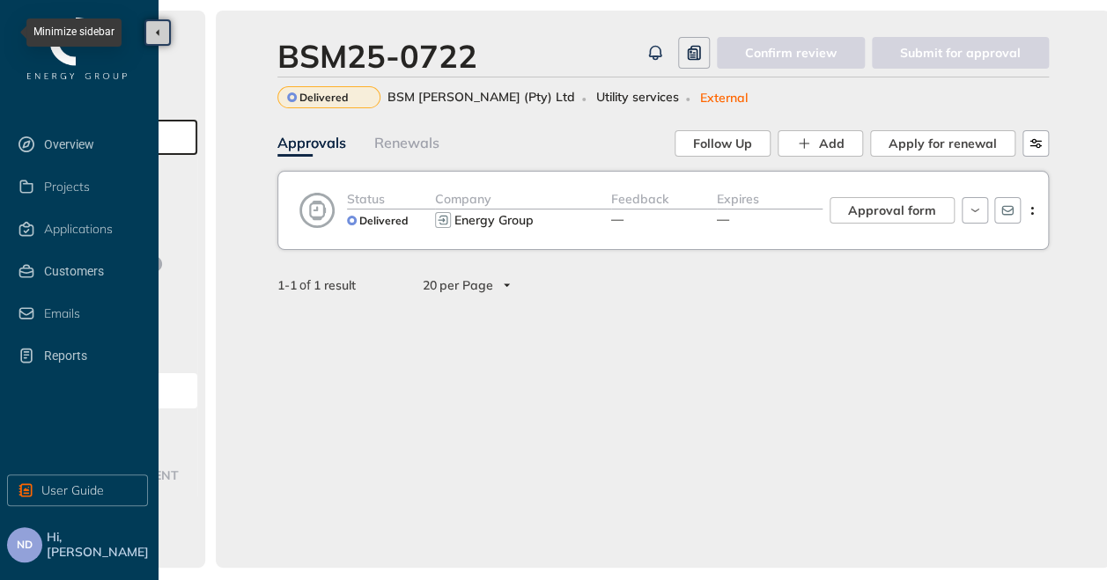
click at [152, 34] on button "button" at bounding box center [157, 32] width 26 height 26
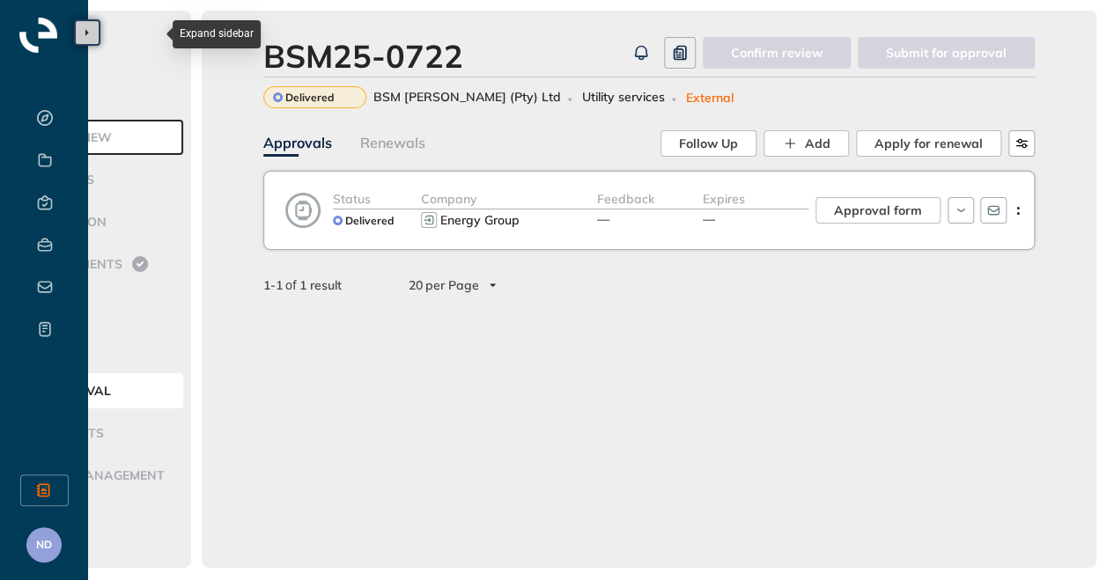
scroll to position [1, 103]
click at [386, 138] on div "Renewals" at bounding box center [393, 143] width 65 height 22
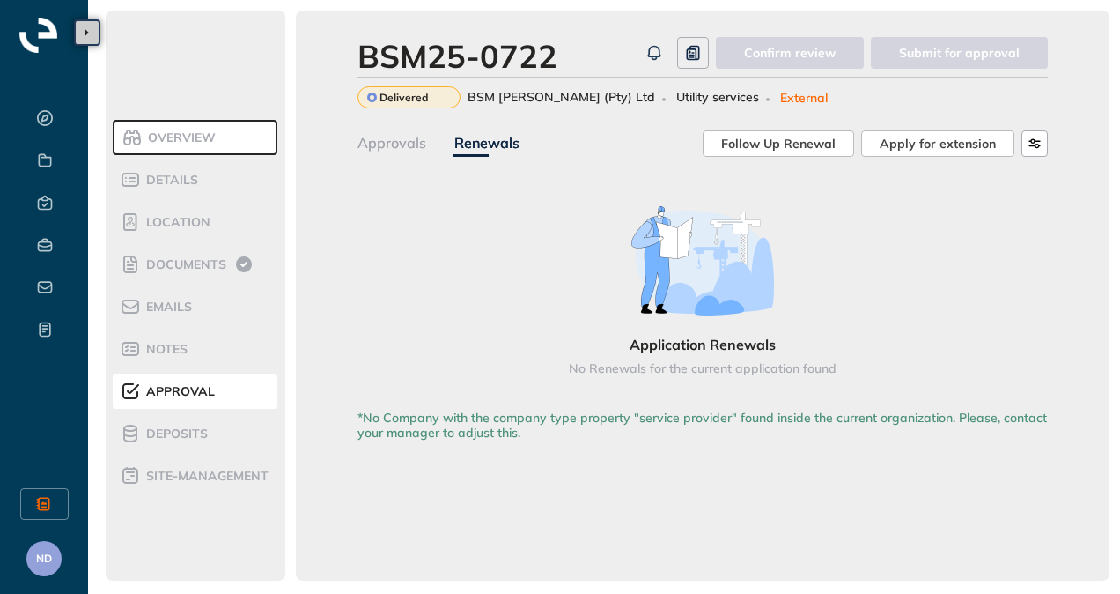
click at [407, 138] on div "Approvals" at bounding box center [392, 143] width 69 height 22
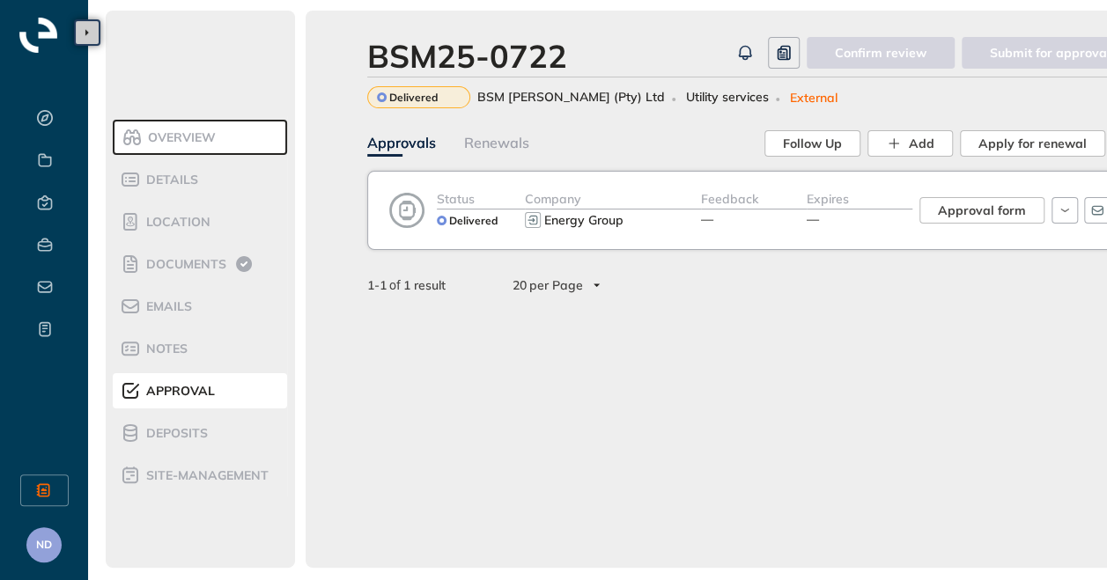
click at [401, 143] on div "Approvals" at bounding box center [401, 143] width 69 height 22
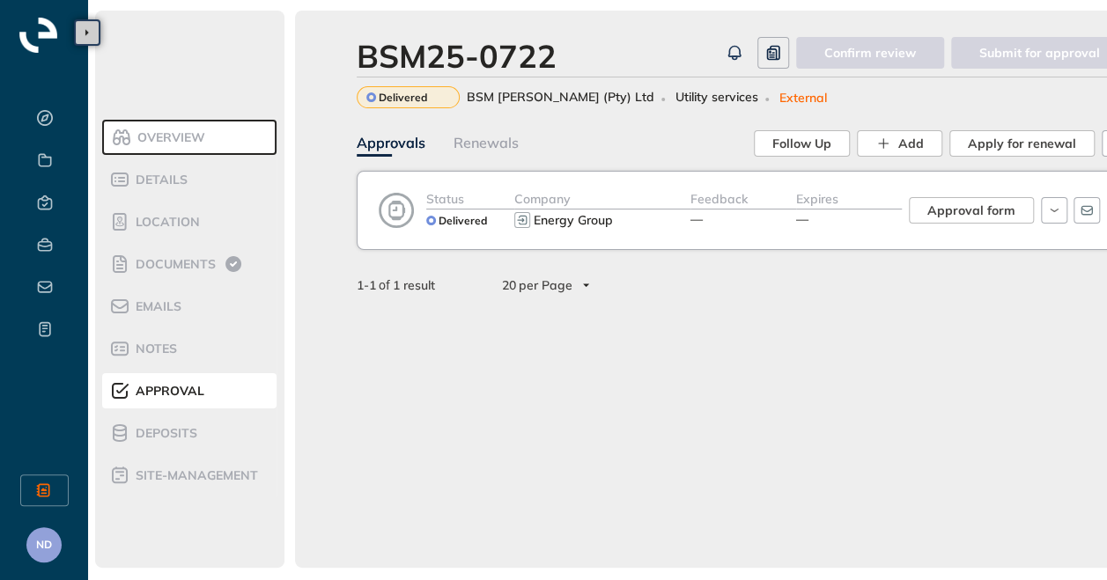
scroll to position [0, 10]
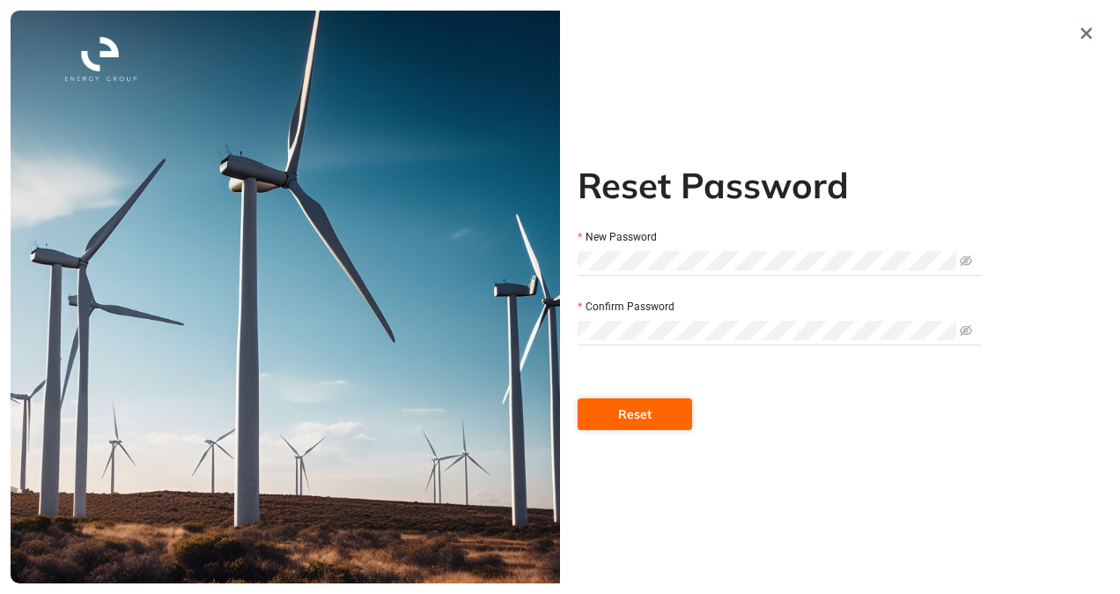
click at [636, 412] on span "Reset" at bounding box center [634, 413] width 33 height 19
